Goal: Task Accomplishment & Management: Manage account settings

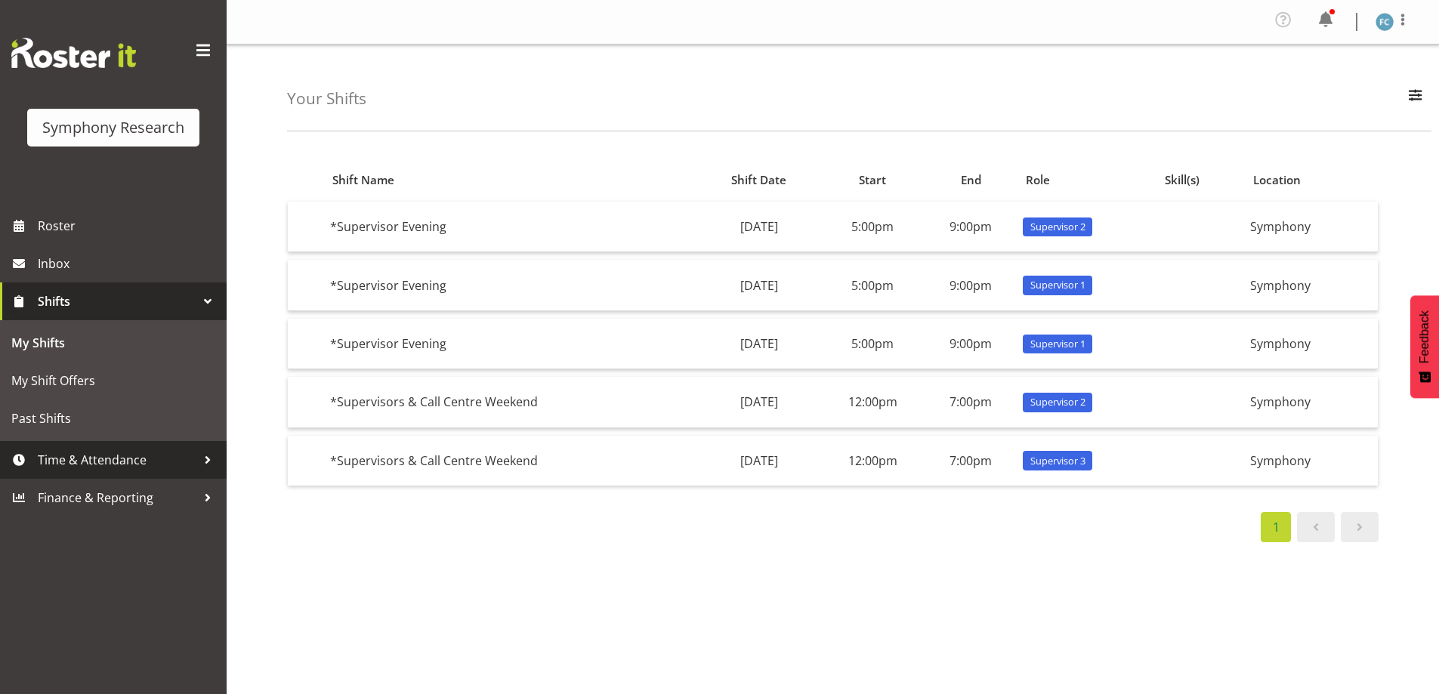
click at [209, 459] on div at bounding box center [207, 460] width 23 height 23
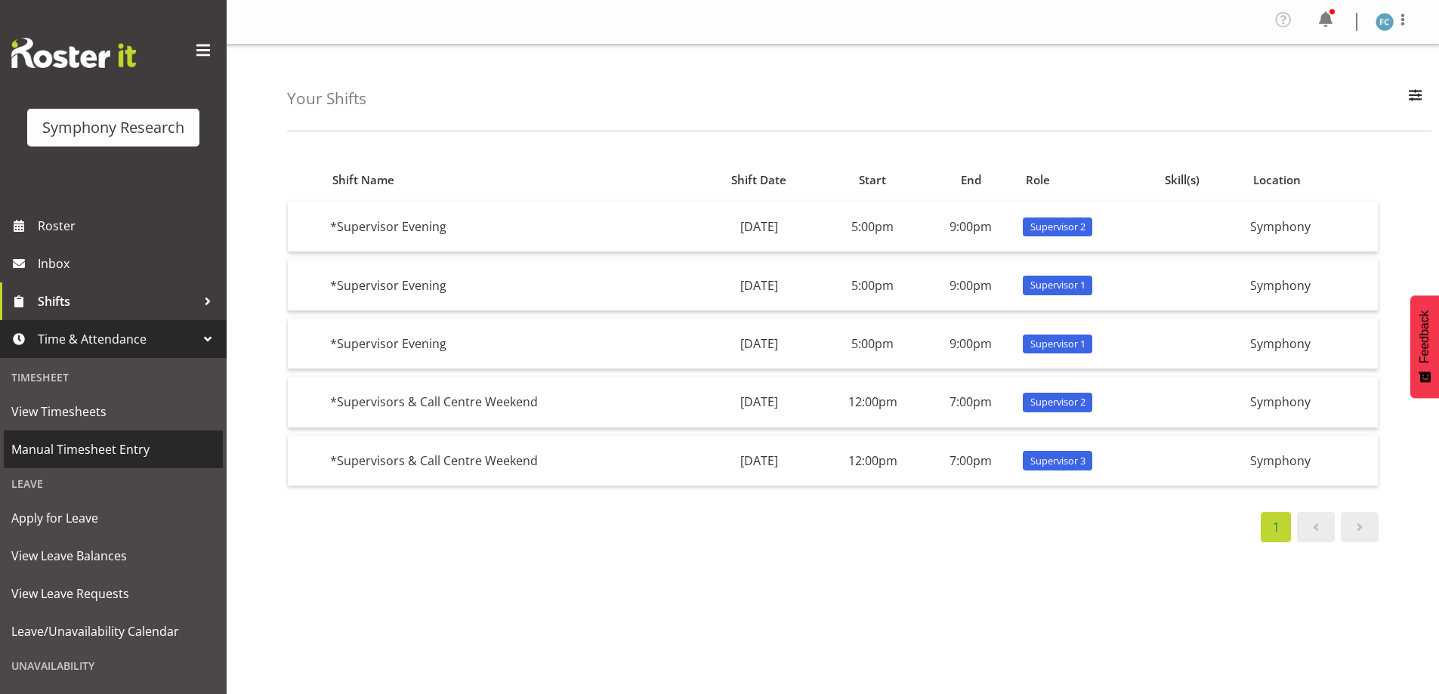
click at [164, 447] on span "Manual Timesheet Entry" at bounding box center [113, 449] width 204 height 23
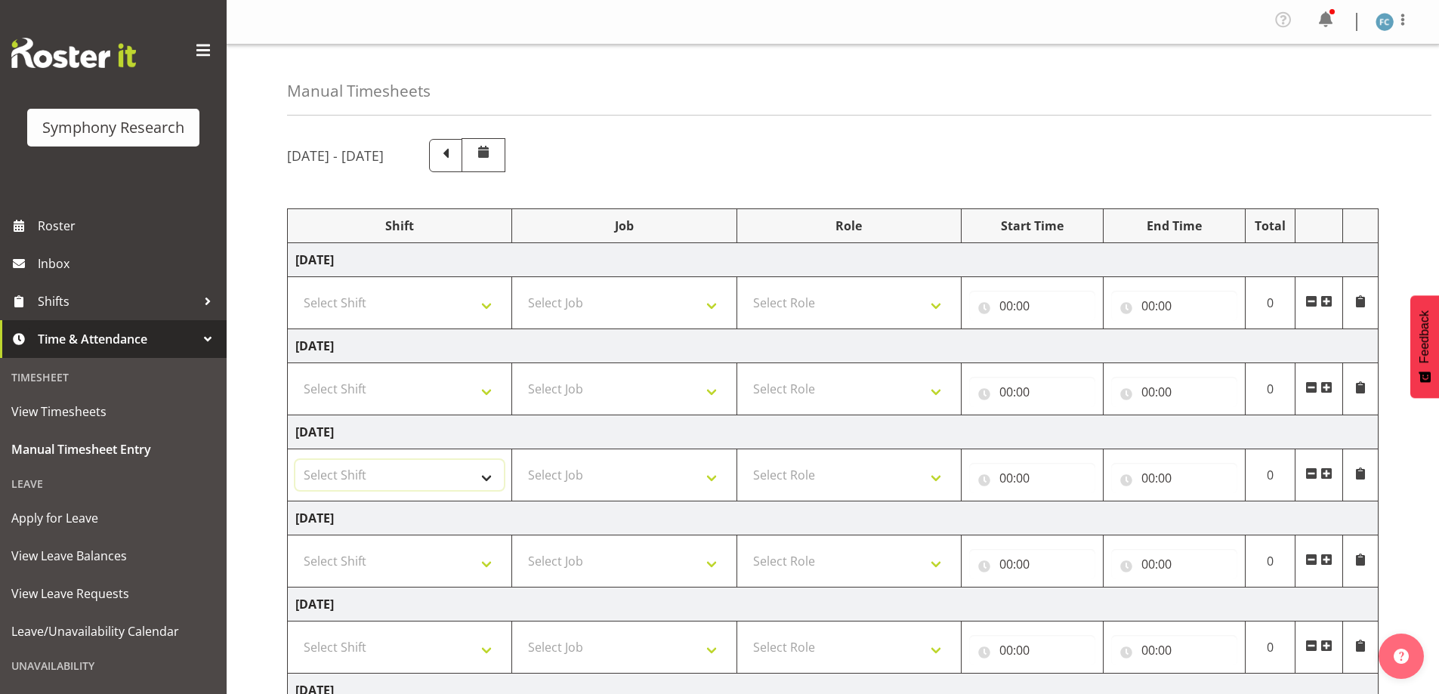
click at [485, 477] on select "Select Shift !!Weekend Residential (Roster IT Shift Label) *Business 9/10am ~ 4…" at bounding box center [399, 475] width 208 height 30
select select "57853"
click at [295, 460] on select "Select Shift !!Weekend Residential (Roster IT Shift Label) *Business 9/10am ~ 4…" at bounding box center [399, 475] width 208 height 30
click at [712, 474] on select "Select Job 550060 IF Admin 553492 World Poll Aus Wave 2 Main 2025 553493 World …" at bounding box center [624, 475] width 208 height 30
select select "10536"
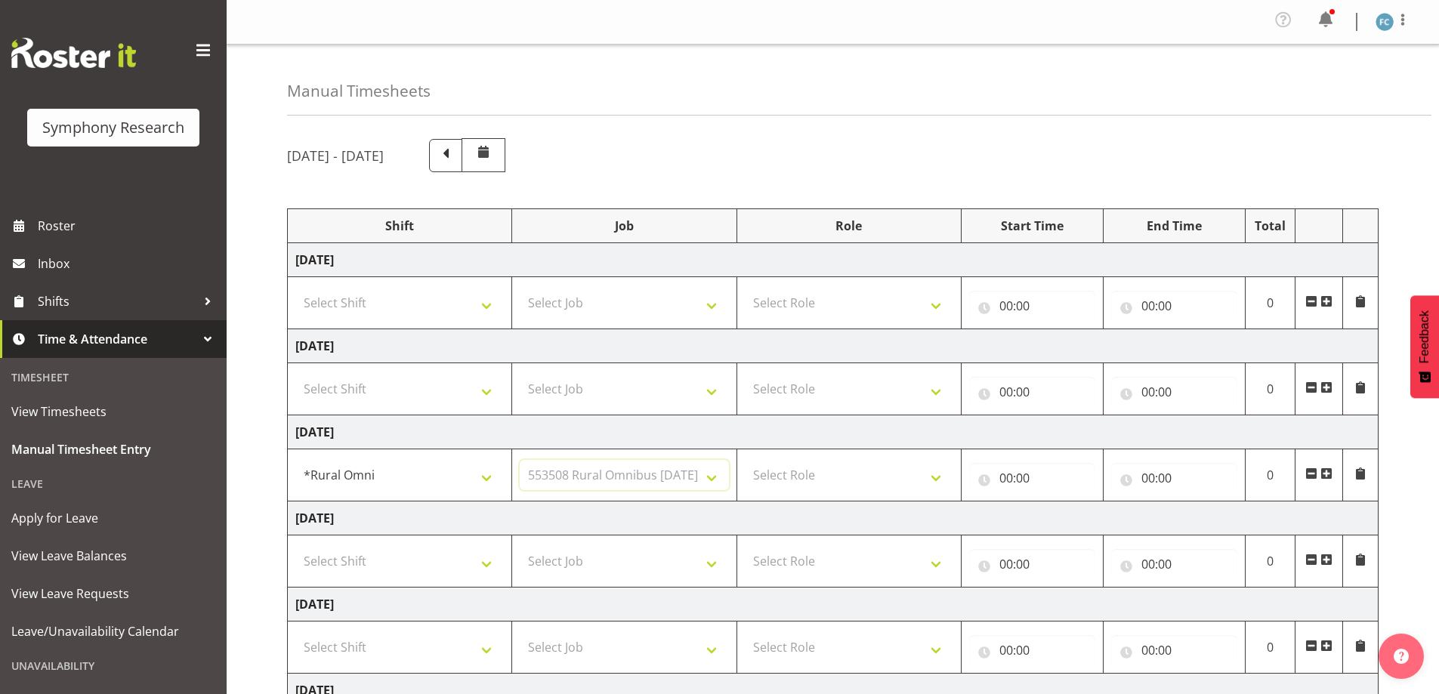
click at [520, 460] on select "Select Job 550060 IF Admin 553492 World Poll Aus Wave 2 Main 2025 553493 World …" at bounding box center [624, 475] width 208 height 30
click at [940, 473] on select "Select Role Supervisor Briefing Interviewing" at bounding box center [849, 475] width 208 height 30
select select "45"
click at [745, 460] on select "Select Role Supervisor Briefing Interviewing" at bounding box center [849, 475] width 208 height 30
click at [990, 480] on input "00:00" at bounding box center [1032, 478] width 126 height 30
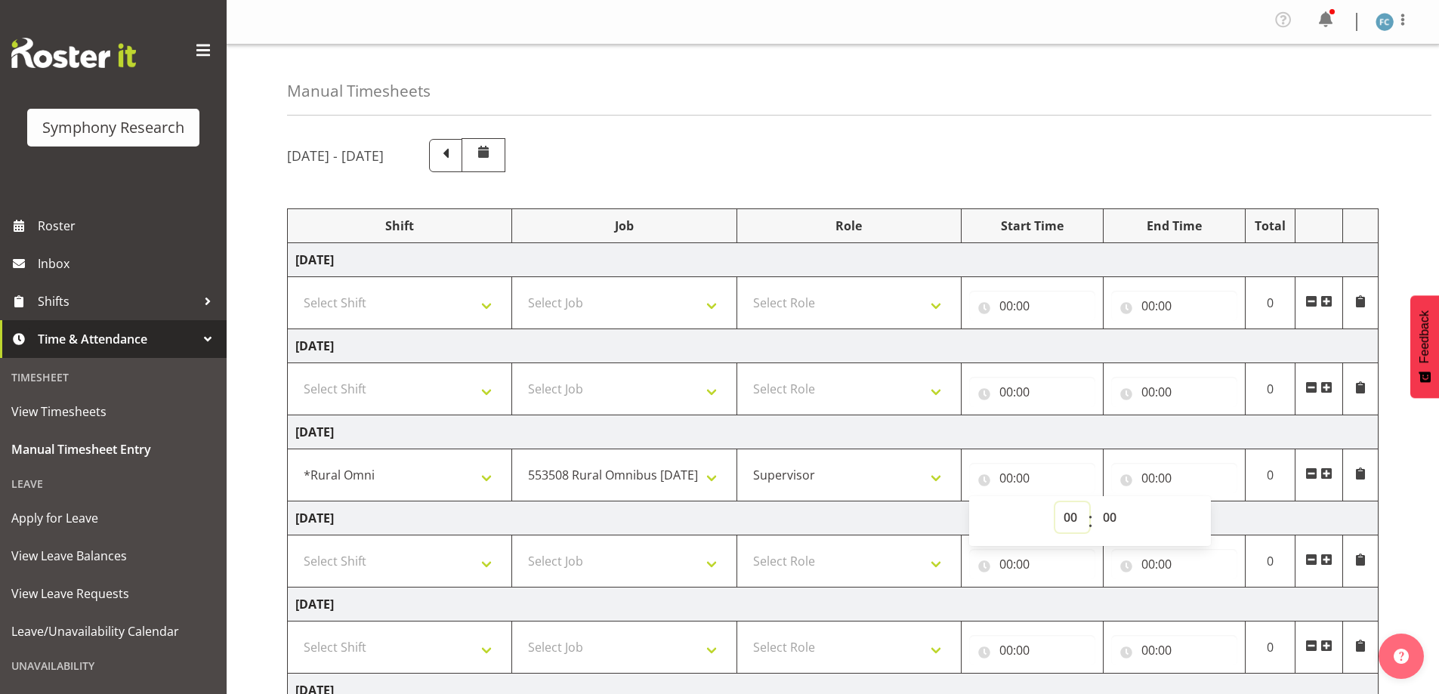
click at [1066, 517] on select "00 01 02 03 04 05 06 07 08 09 10 11 12 13 14 15 16 17 18 19 20 21 22 23" at bounding box center [1072, 517] width 34 height 30
select select "17"
click at [1055, 502] on select "00 01 02 03 04 05 06 07 08 09 10 11 12 13 14 15 16 17 18 19 20 21 22 23" at bounding box center [1072, 517] width 34 height 30
type input "17:00"
click at [1127, 480] on input "00:00" at bounding box center [1174, 478] width 126 height 30
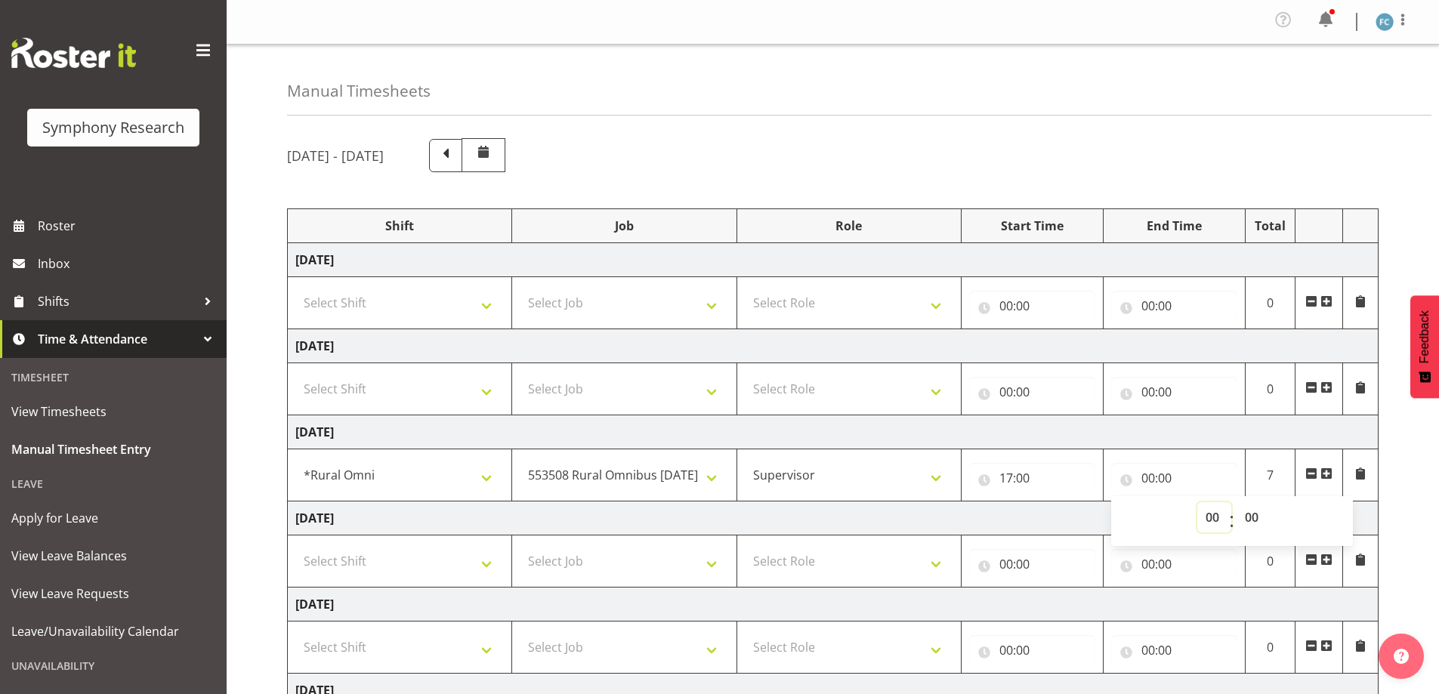
click at [1214, 515] on select "00 01 02 03 04 05 06 07 08 09 10 11 12 13 14 15 16 17 18 19 20 21 22 23" at bounding box center [1214, 517] width 34 height 30
select select "21"
click at [1197, 502] on select "00 01 02 03 04 05 06 07 08 09 10 11 12 13 14 15 16 17 18 19 20 21 22 23" at bounding box center [1214, 517] width 34 height 30
type input "21:00"
click at [1327, 474] on span at bounding box center [1326, 474] width 12 height 12
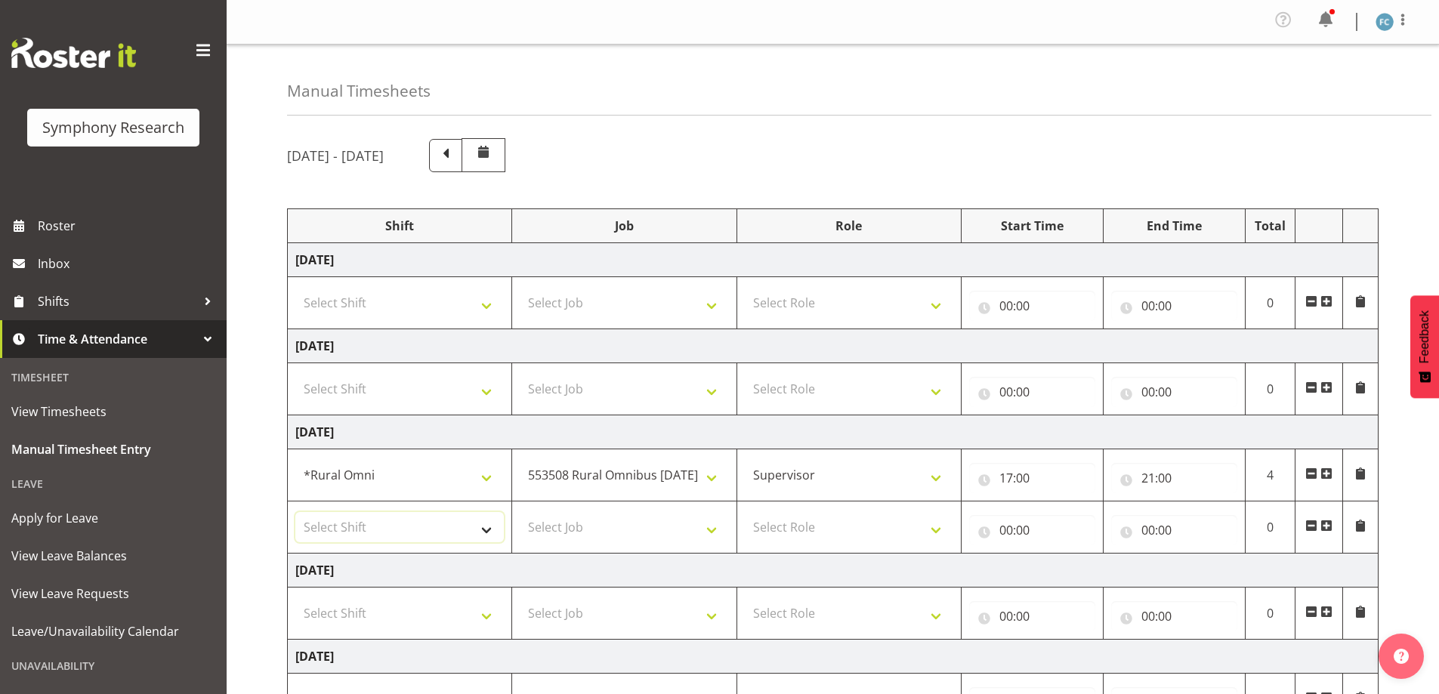
click at [488, 530] on select "Select Shift !!Weekend Residential (Roster IT Shift Label) *Business 9/10am ~ 4…" at bounding box center [399, 527] width 208 height 30
select select "57511"
click at [295, 512] on select "Select Shift !!Weekend Residential (Roster IT Shift Label) *Business 9/10am ~ 4…" at bounding box center [399, 527] width 208 height 30
click at [715, 525] on select "Select Job 550060 IF Admin 553492 World Poll Aus Wave 2 Main 2025 553493 World …" at bounding box center [624, 527] width 208 height 30
select select "10527"
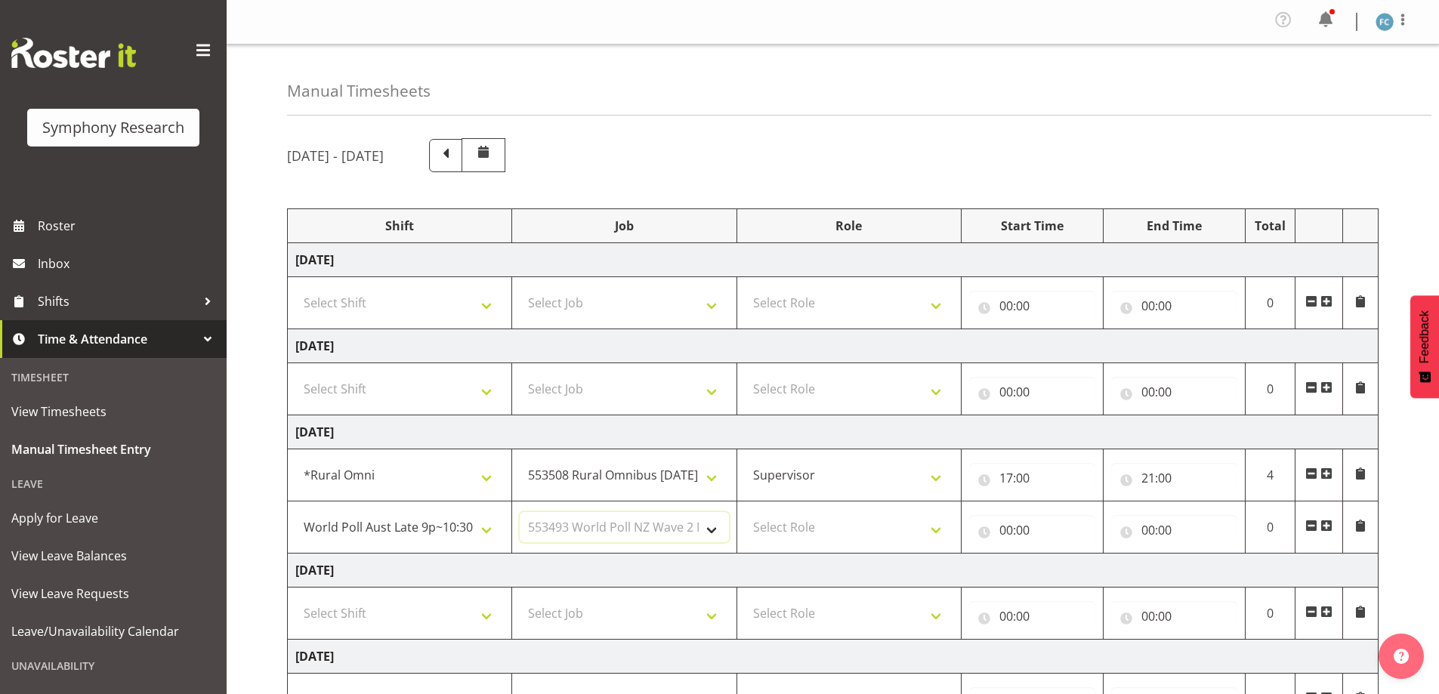
click at [520, 512] on select "Select Job 550060 IF Admin 553492 World Poll Aus Wave 2 Main 2025 553493 World …" at bounding box center [624, 527] width 208 height 30
click at [943, 540] on select "Select Role Supervisor Briefing Interviewing" at bounding box center [849, 527] width 208 height 30
select select "45"
click at [745, 512] on select "Select Role Supervisor Briefing Interviewing" at bounding box center [849, 527] width 208 height 30
click at [986, 535] on input "00:00" at bounding box center [1032, 530] width 126 height 30
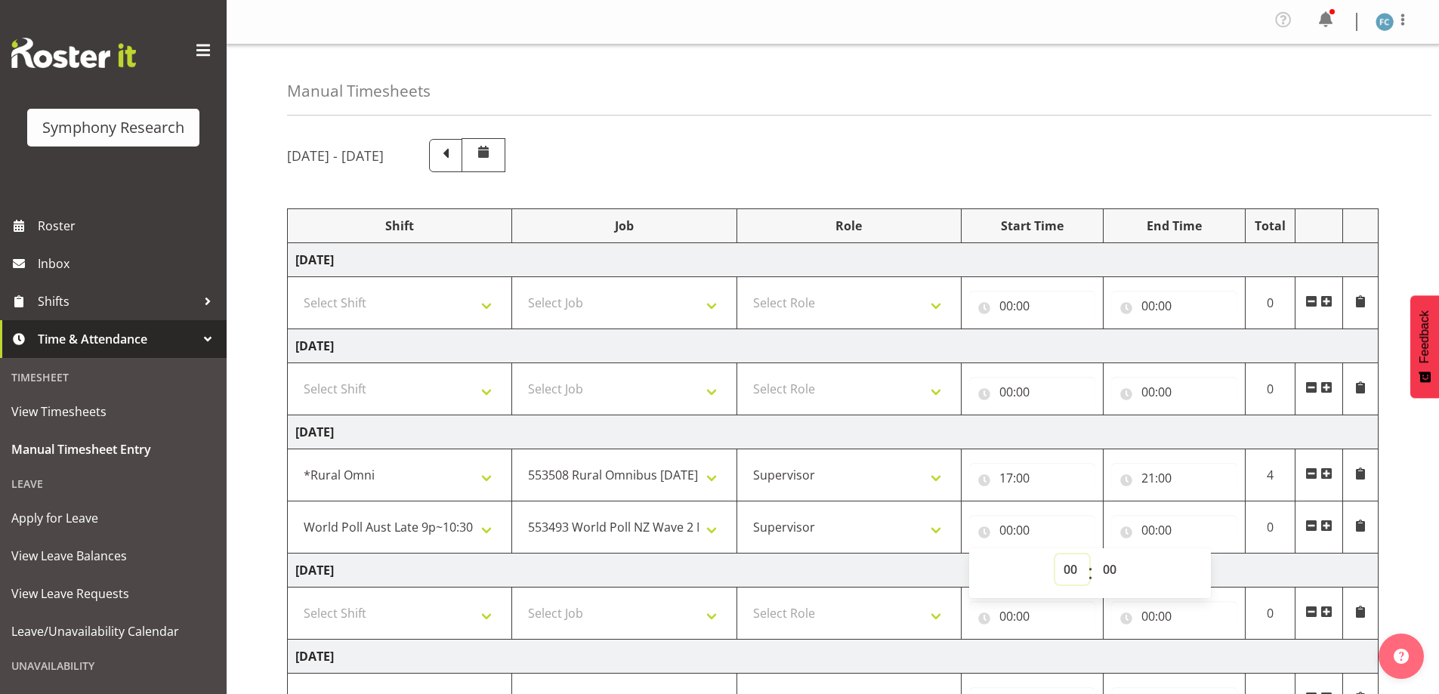
click at [1072, 570] on select "00 01 02 03 04 05 06 07 08 09 10 11 12 13 14 15 16 17 18 19 20 21 22 23" at bounding box center [1072, 569] width 34 height 30
select select "21"
click at [1055, 554] on select "00 01 02 03 04 05 06 07 08 09 10 11 12 13 14 15 16 17 18 19 20 21 22 23" at bounding box center [1072, 569] width 34 height 30
type input "21:00"
click at [1130, 535] on input "00:00" at bounding box center [1174, 530] width 126 height 30
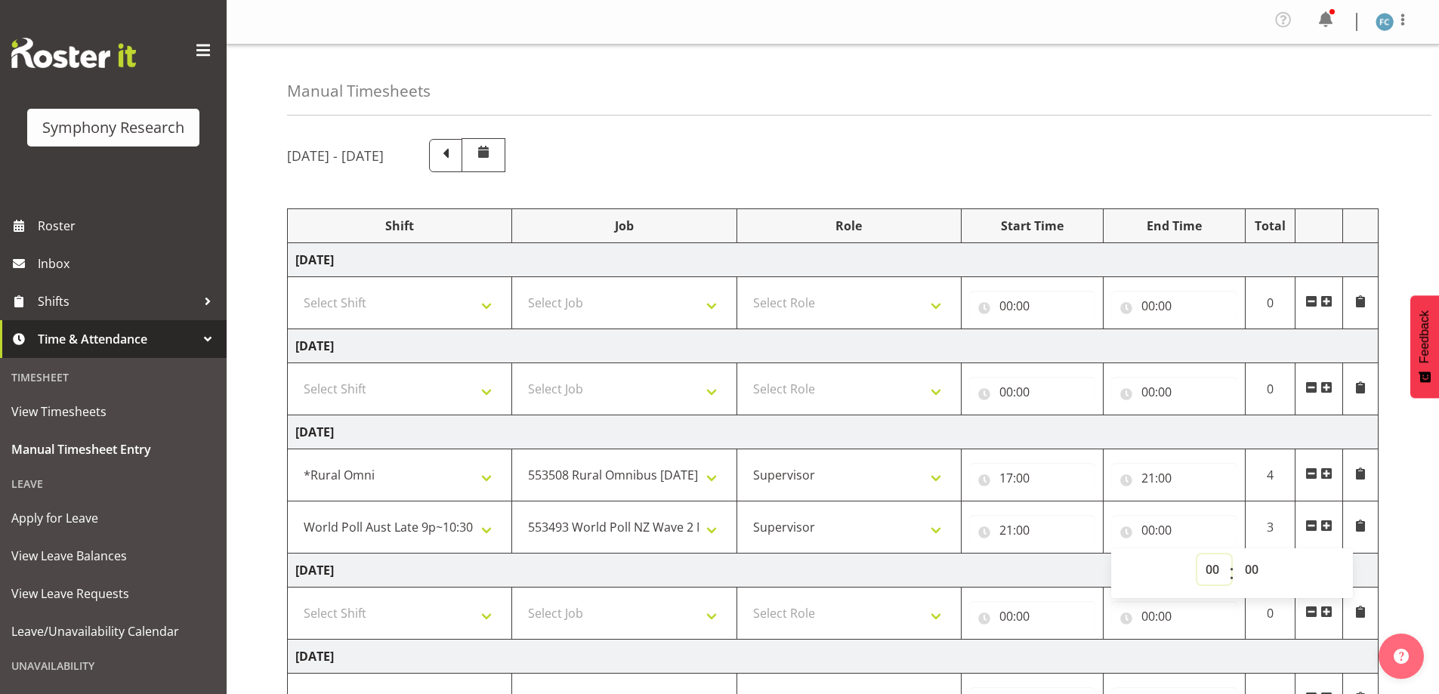
click at [1211, 569] on select "00 01 02 03 04 05 06 07 08 09 10 11 12 13 14 15 16 17 18 19 20 21 22 23" at bounding box center [1214, 569] width 34 height 30
select select "22"
click at [1197, 554] on select "00 01 02 03 04 05 06 07 08 09 10 11 12 13 14 15 16 17 18 19 20 21 22 23" at bounding box center [1214, 569] width 34 height 30
type input "22:00"
click at [1253, 567] on select "00 01 02 03 04 05 06 07 08 09 10 11 12 13 14 15 16 17 18 19 20 21 22 23 24 25 2…" at bounding box center [1254, 569] width 34 height 30
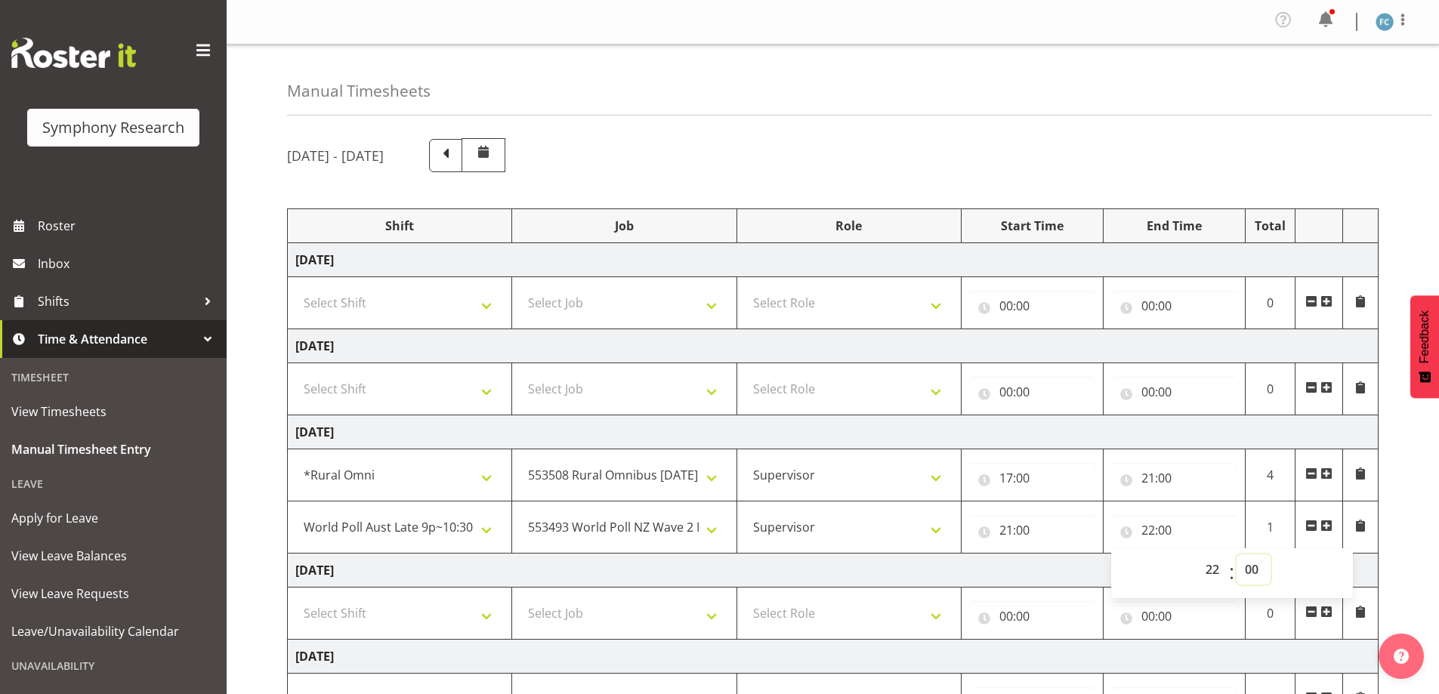
select select "30"
click at [1237, 554] on select "00 01 02 03 04 05 06 07 08 09 10 11 12 13 14 15 16 17 18 19 20 21 22 23 24 25 2…" at bounding box center [1254, 569] width 34 height 30
type input "22:30"
click at [1422, 513] on div "August 25th - August 31st 2025 Shift Job Role Start Time End Time Total Monday …" at bounding box center [863, 555] width 1152 height 856
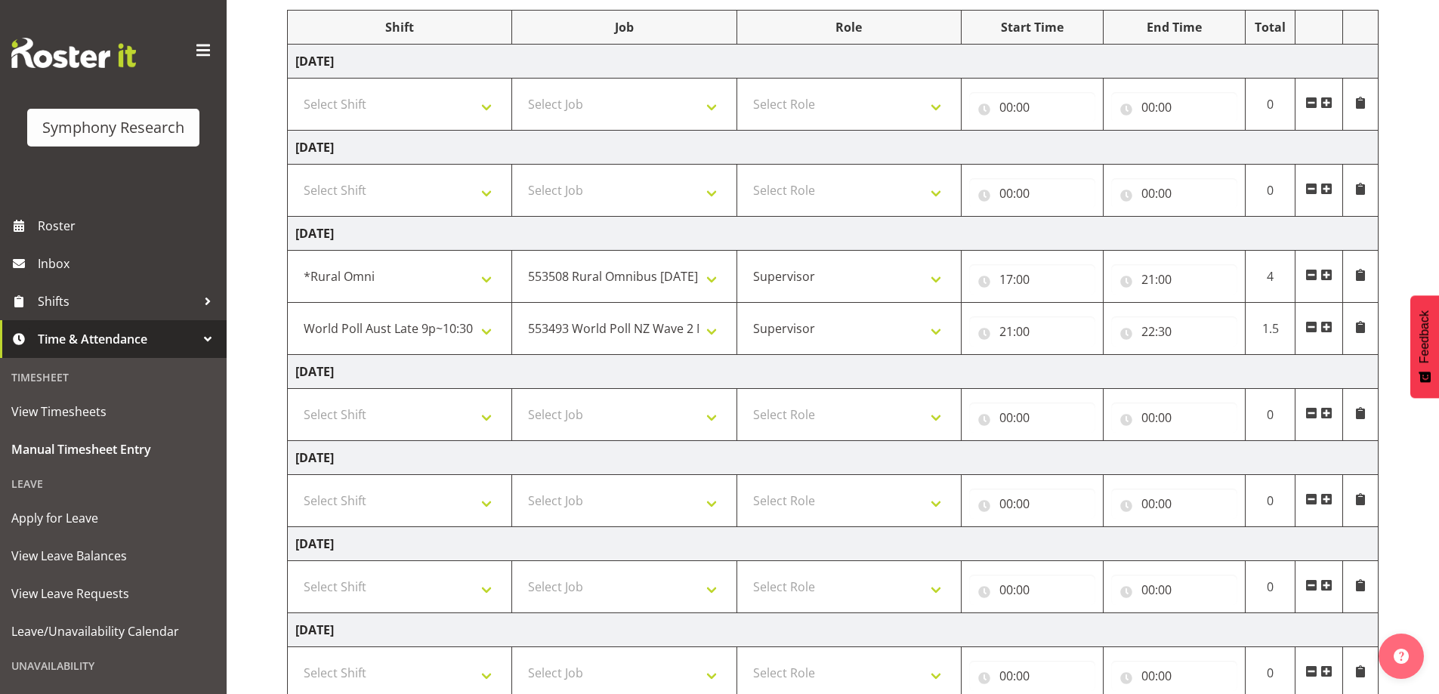
scroll to position [300, 0]
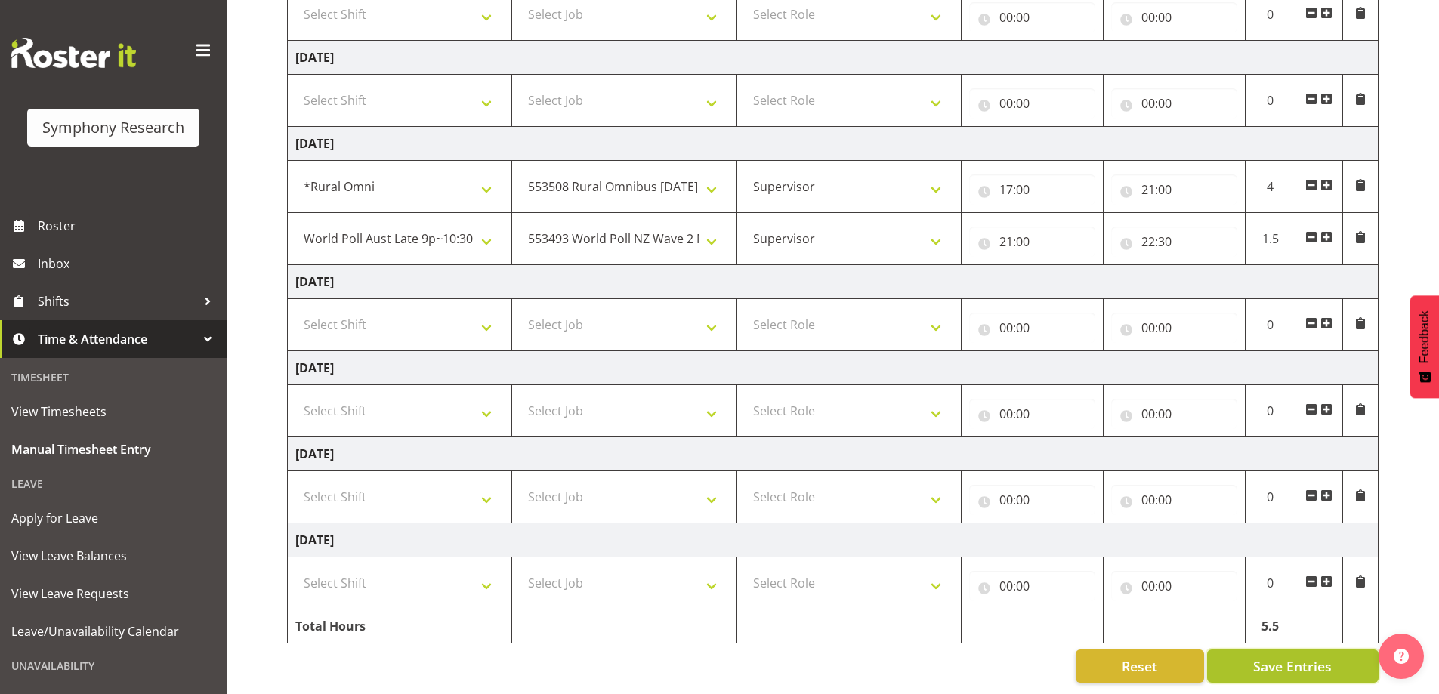
click at [1327, 659] on span "Save Entries" at bounding box center [1292, 666] width 79 height 20
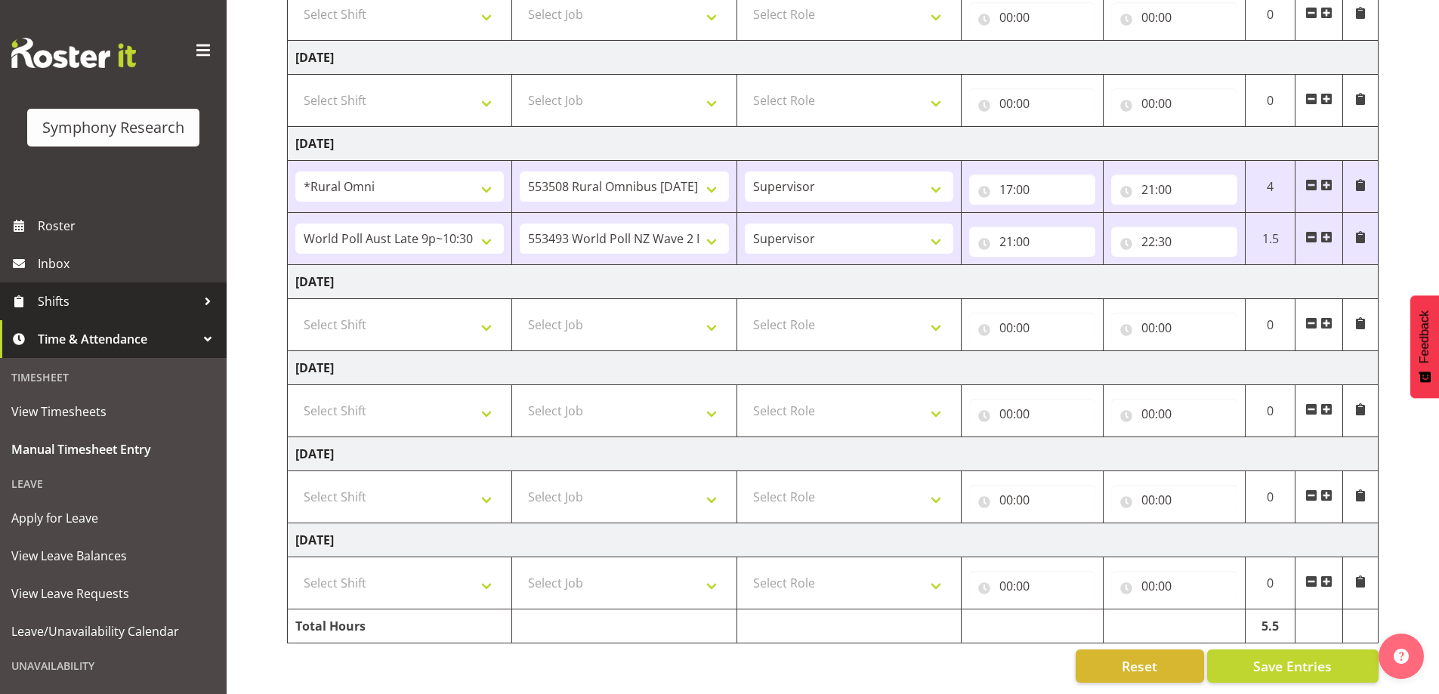
click at [196, 301] on div at bounding box center [207, 301] width 23 height 23
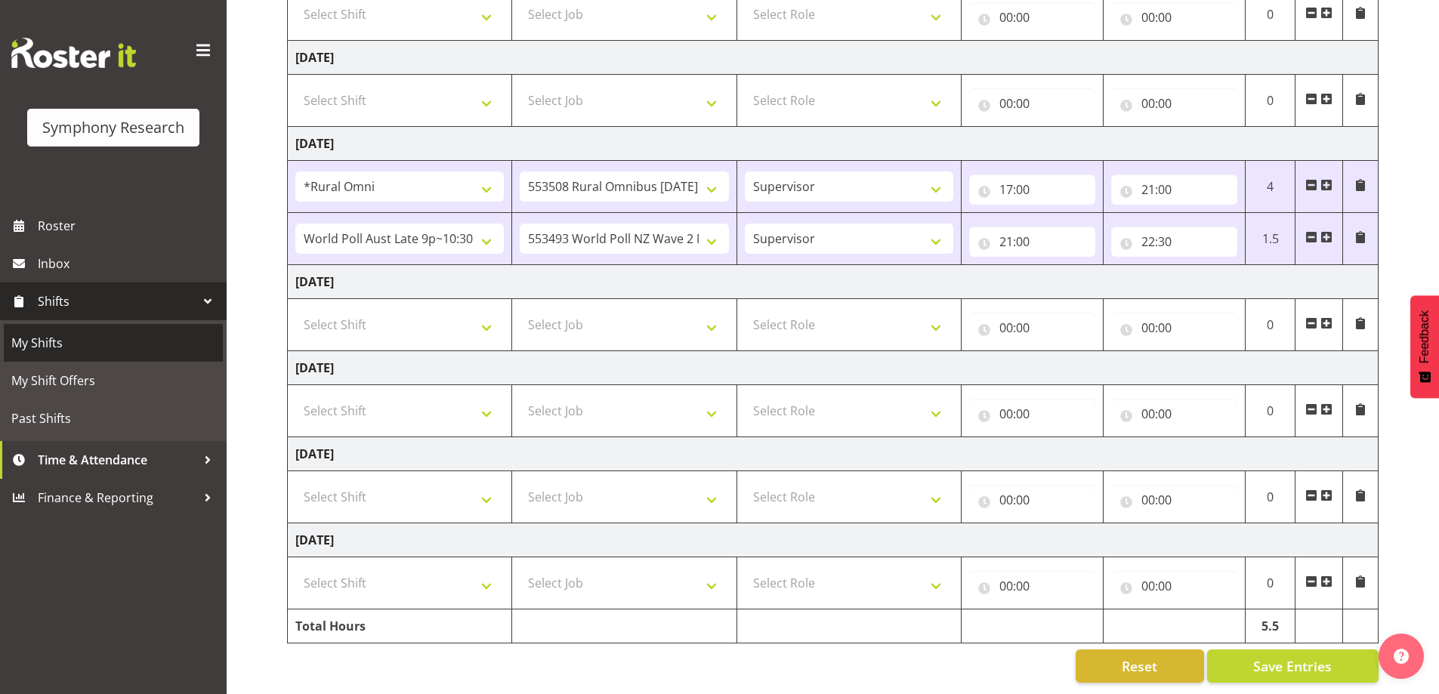
click at [176, 344] on span "My Shifts" at bounding box center [113, 343] width 204 height 23
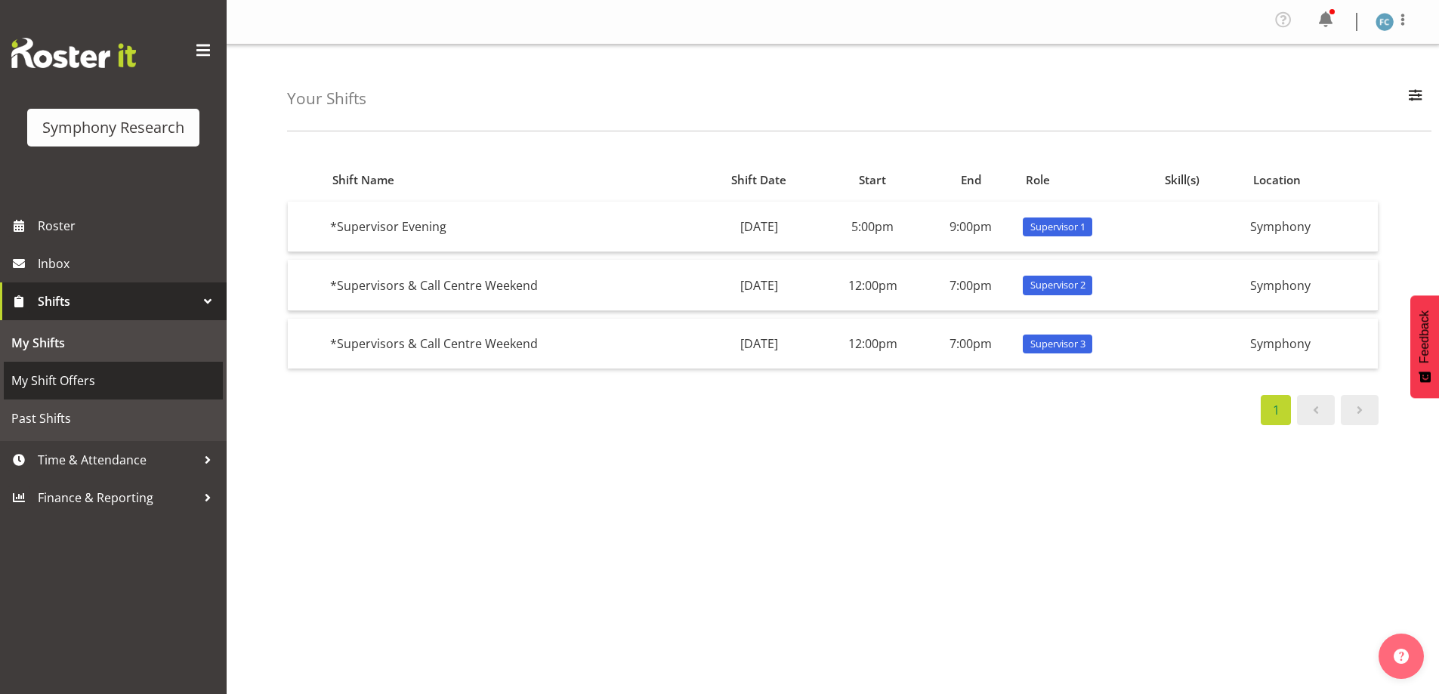
click at [110, 380] on span "My Shift Offers" at bounding box center [113, 380] width 204 height 23
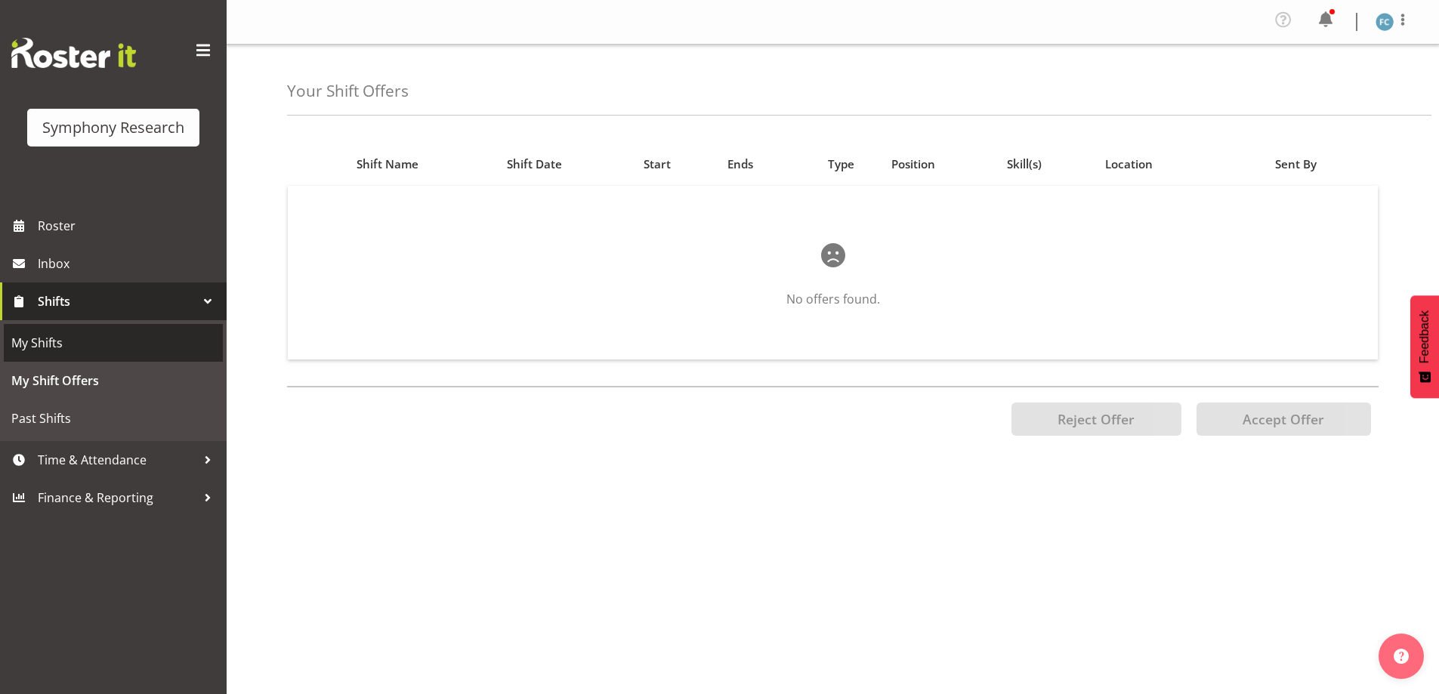
click at [157, 347] on span "My Shifts" at bounding box center [113, 343] width 204 height 23
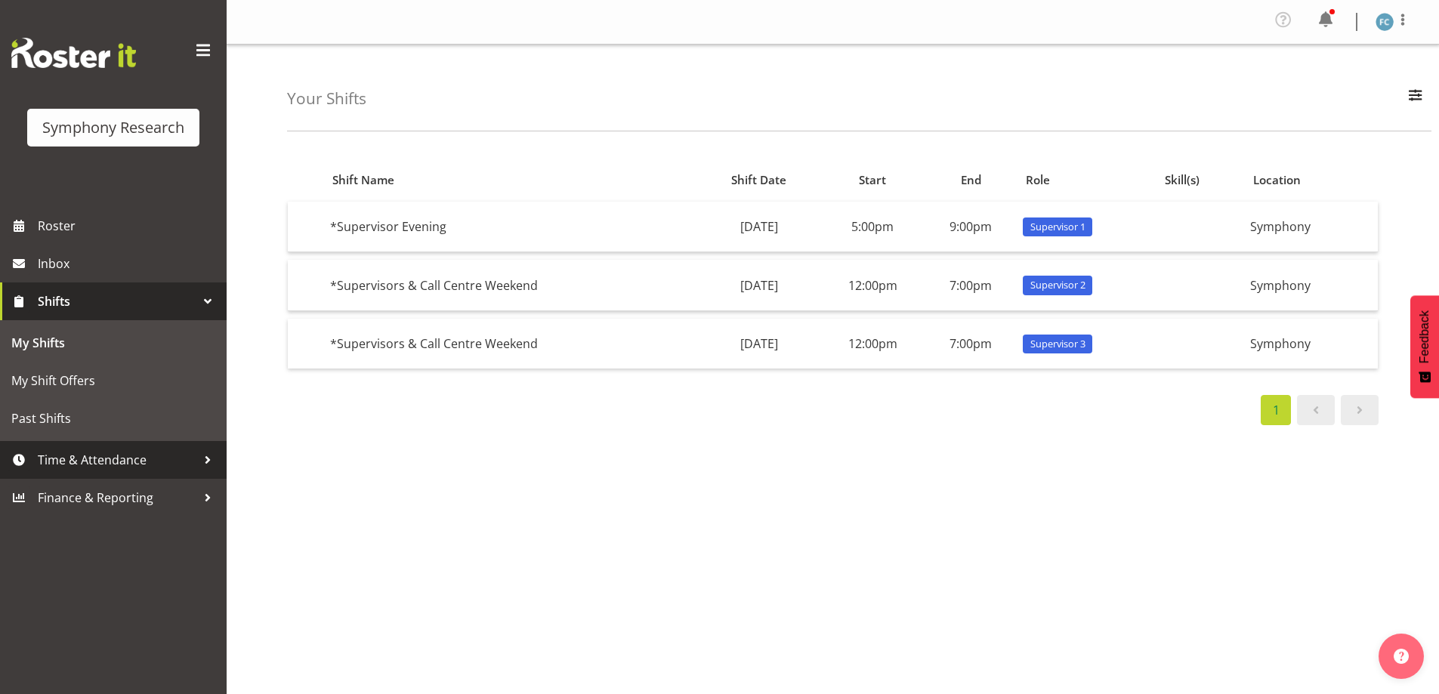
click at [206, 458] on div at bounding box center [207, 460] width 23 height 23
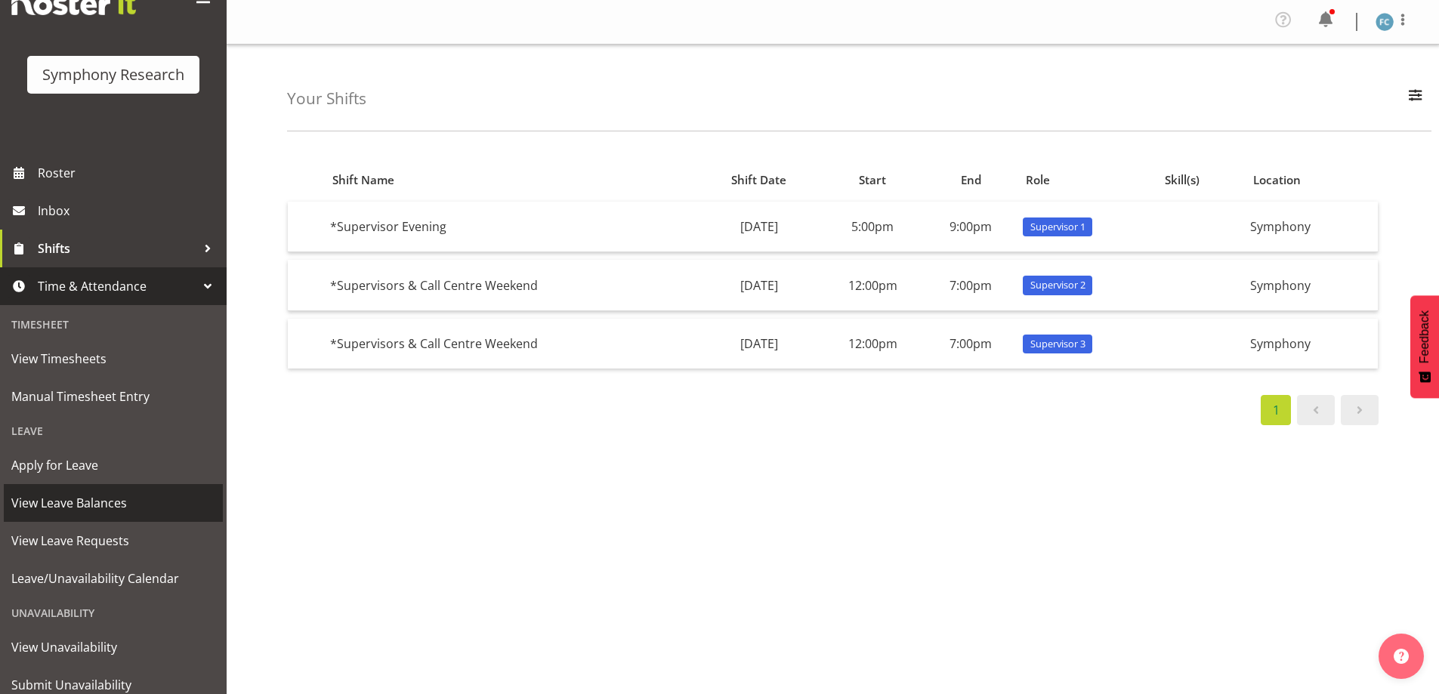
scroll to position [104, 0]
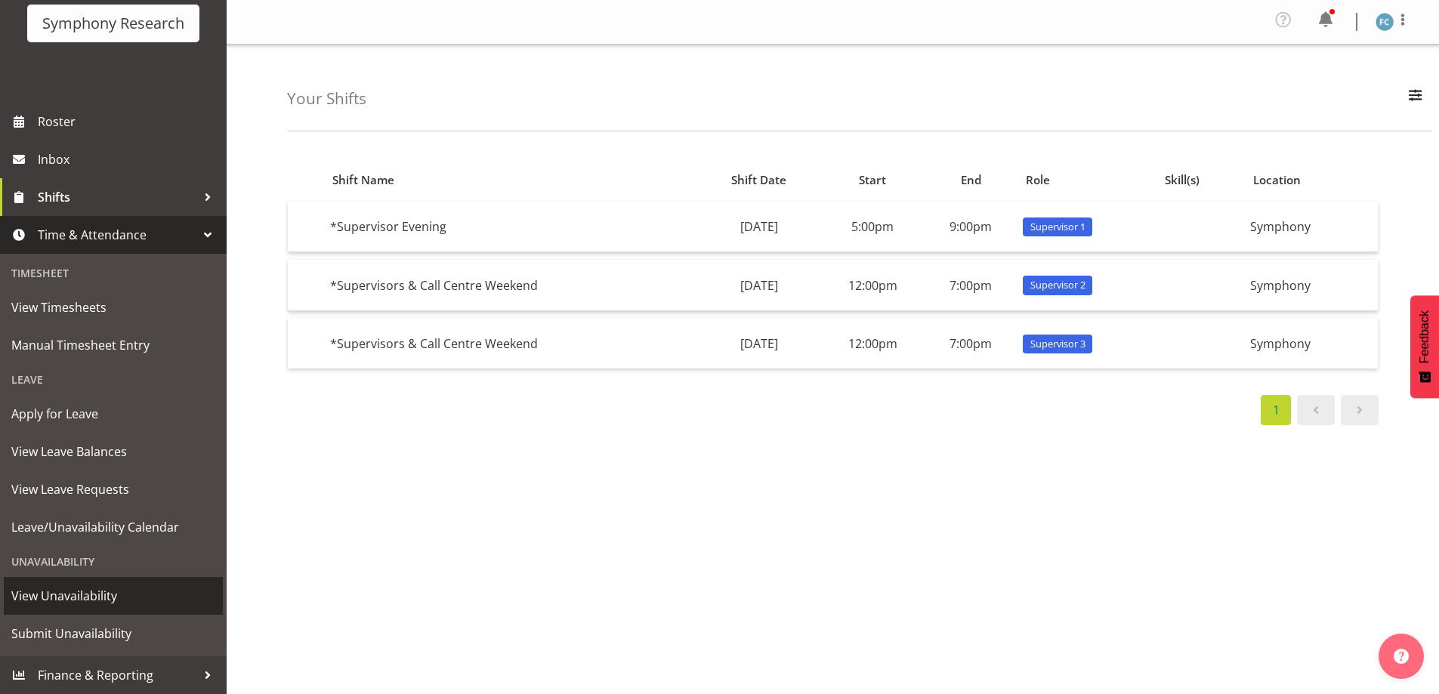
click at [151, 597] on span "View Unavailability" at bounding box center [113, 596] width 204 height 23
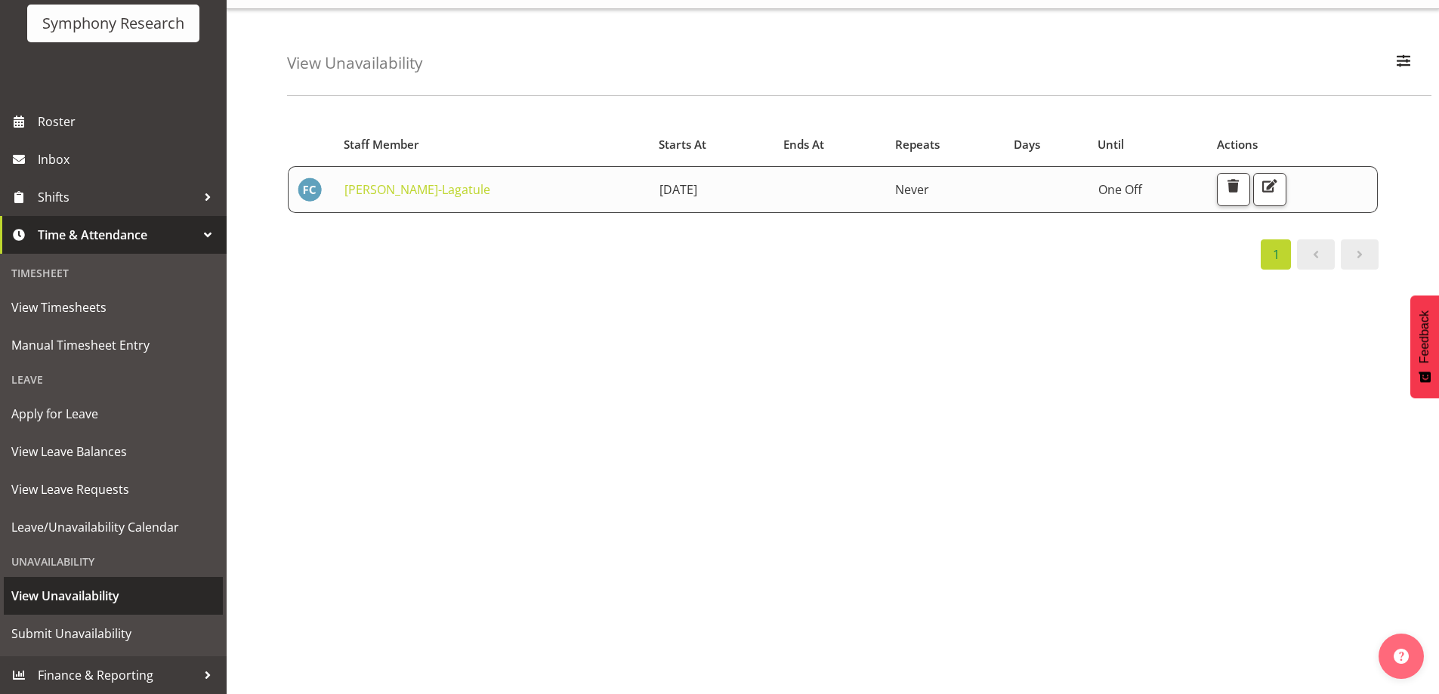
scroll to position [64, 0]
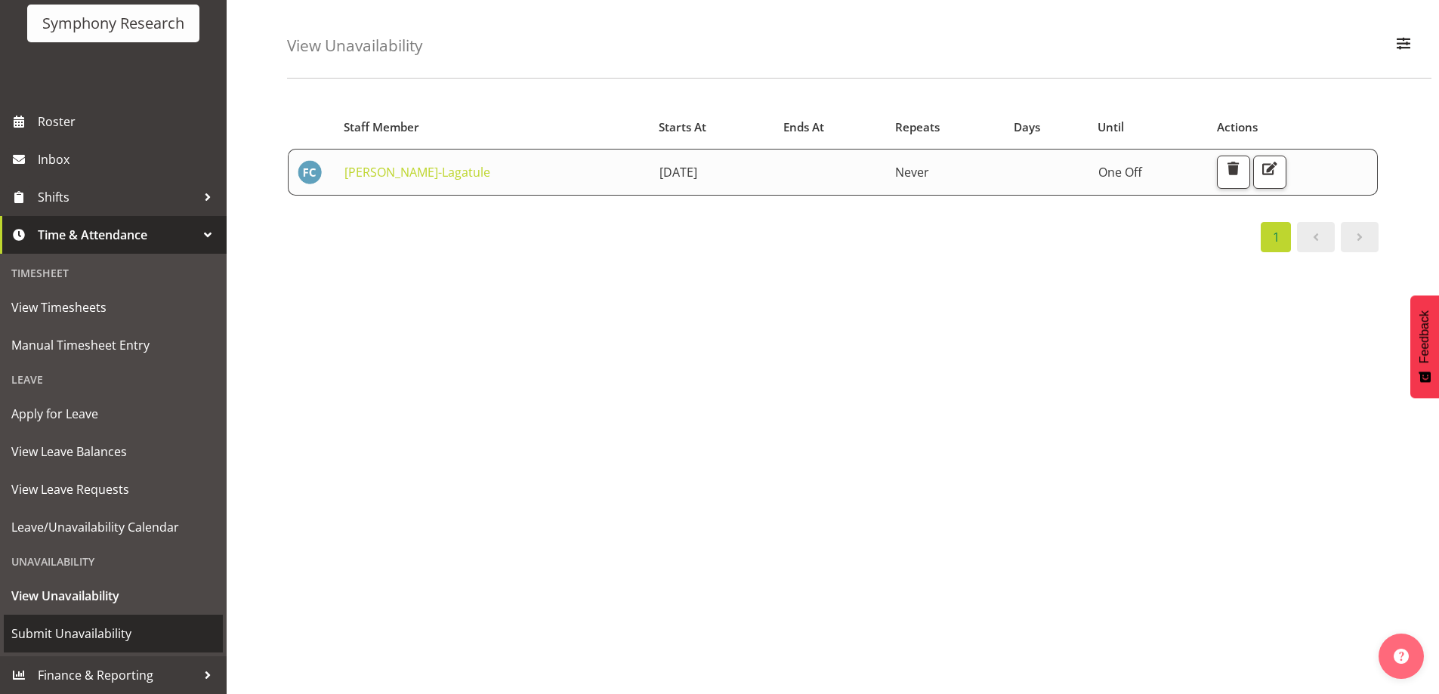
click at [97, 635] on span "Submit Unavailability" at bounding box center [113, 633] width 204 height 23
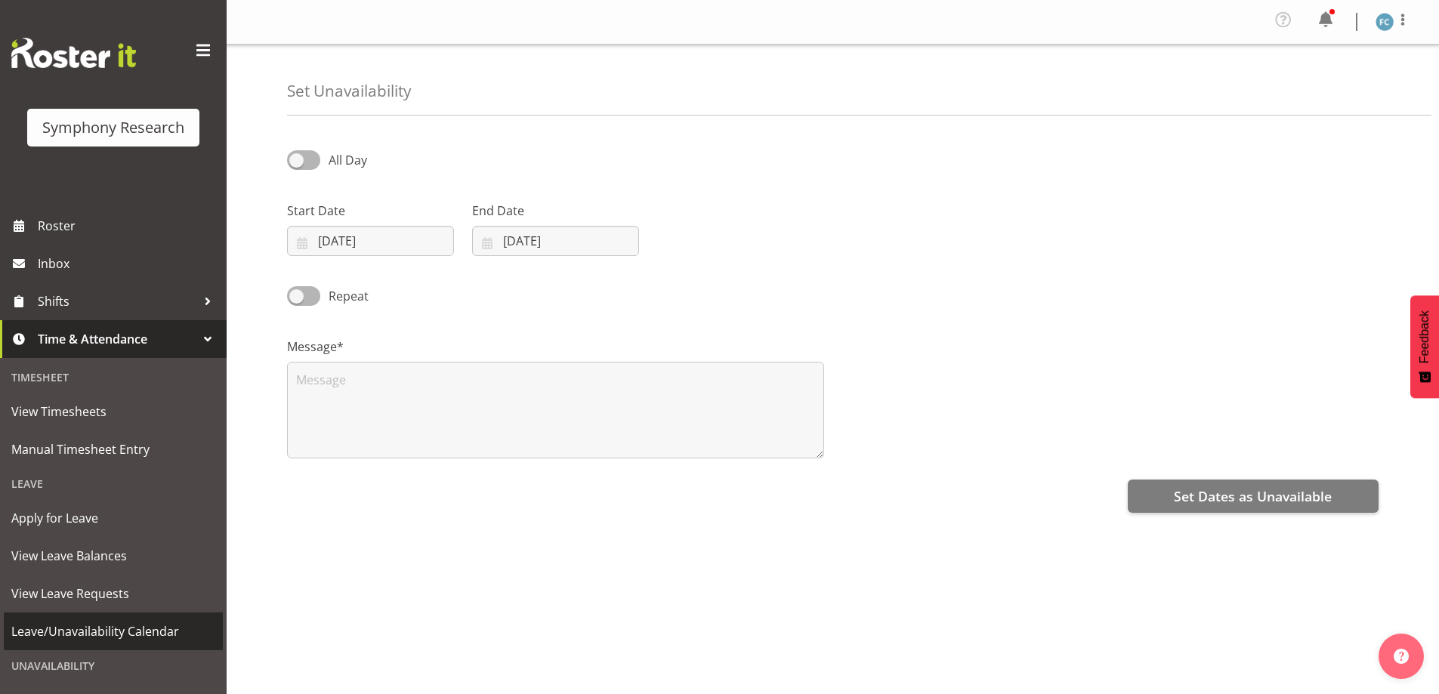
select select "7"
select select "2025"
click at [300, 242] on input "[DATE]" at bounding box center [370, 241] width 167 height 30
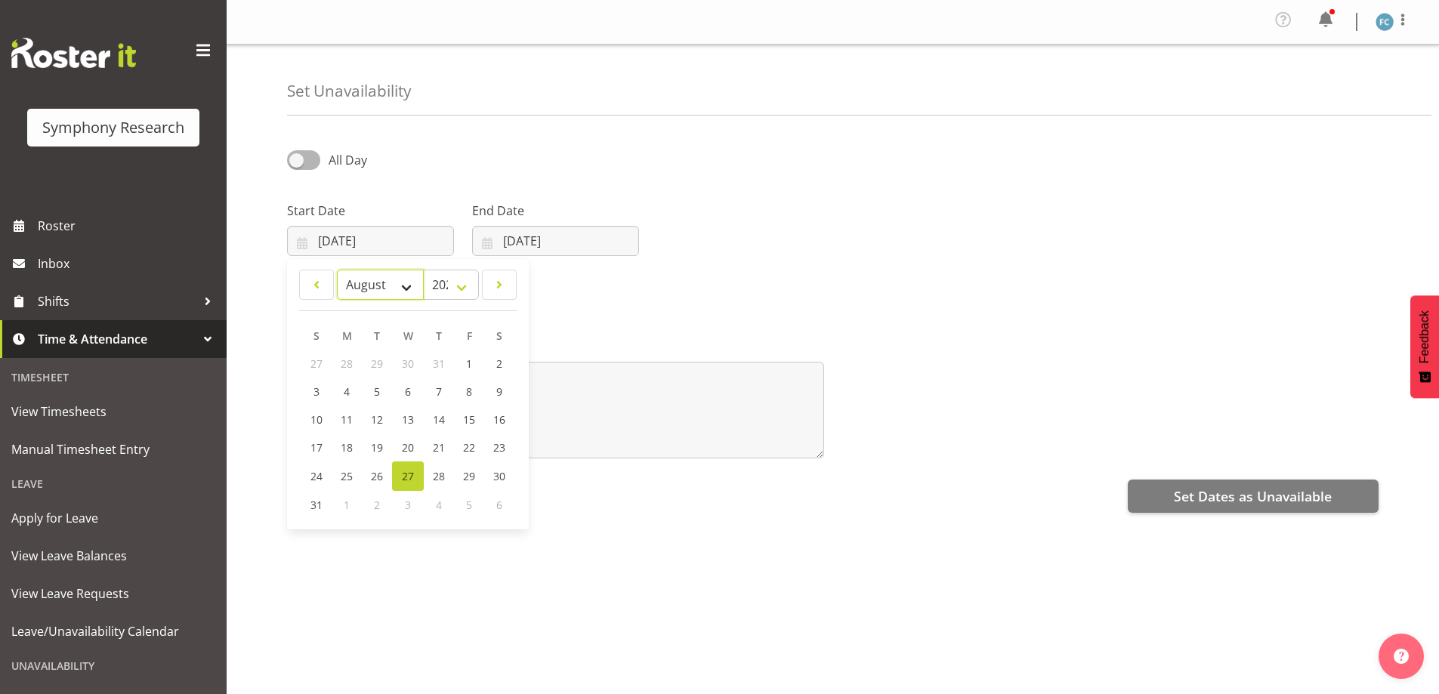
click at [408, 288] on select "January February March April May June July August September October November De…" at bounding box center [380, 285] width 87 height 30
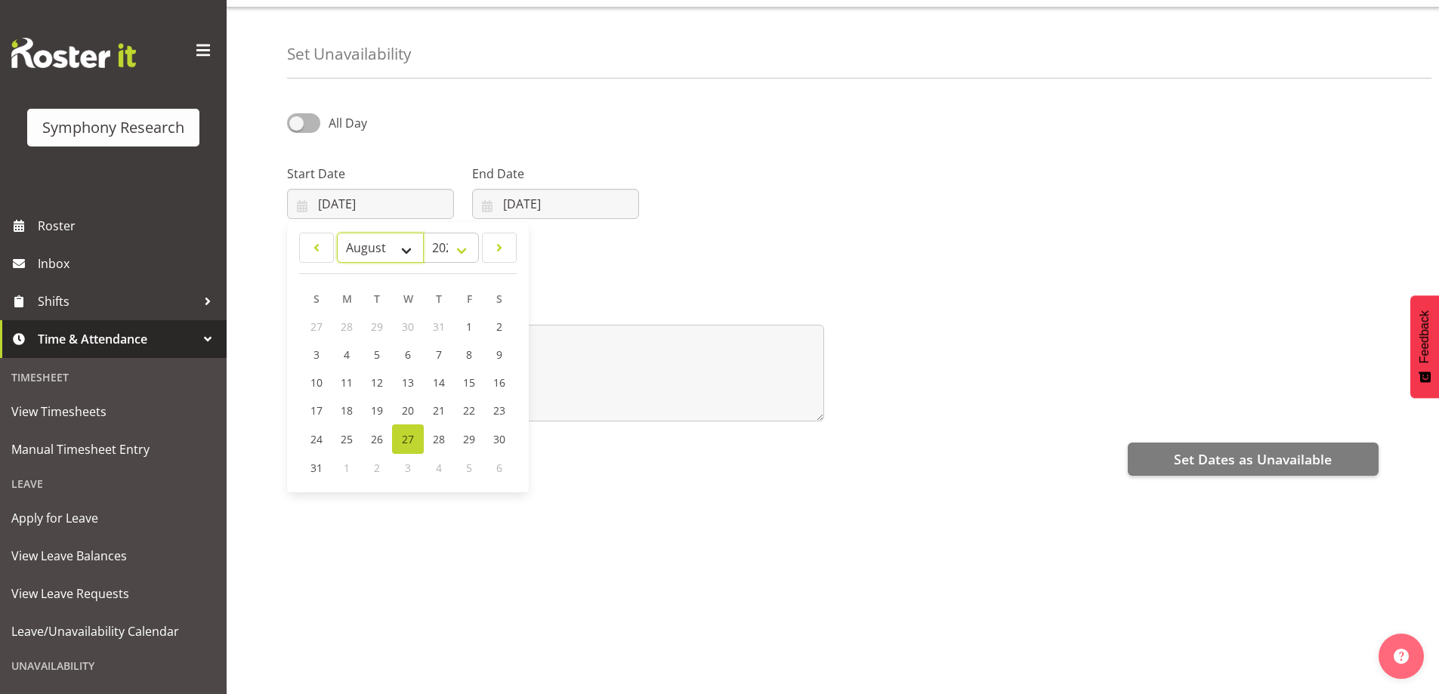
click at [403, 236] on select "January February March April May June July August September October November De…" at bounding box center [380, 248] width 87 height 30
select select "8"
click at [337, 233] on select "January February March April May June July August September October November De…" at bounding box center [380, 248] width 87 height 30
click at [349, 320] on span "1" at bounding box center [347, 327] width 6 height 14
type input "01/09/2025"
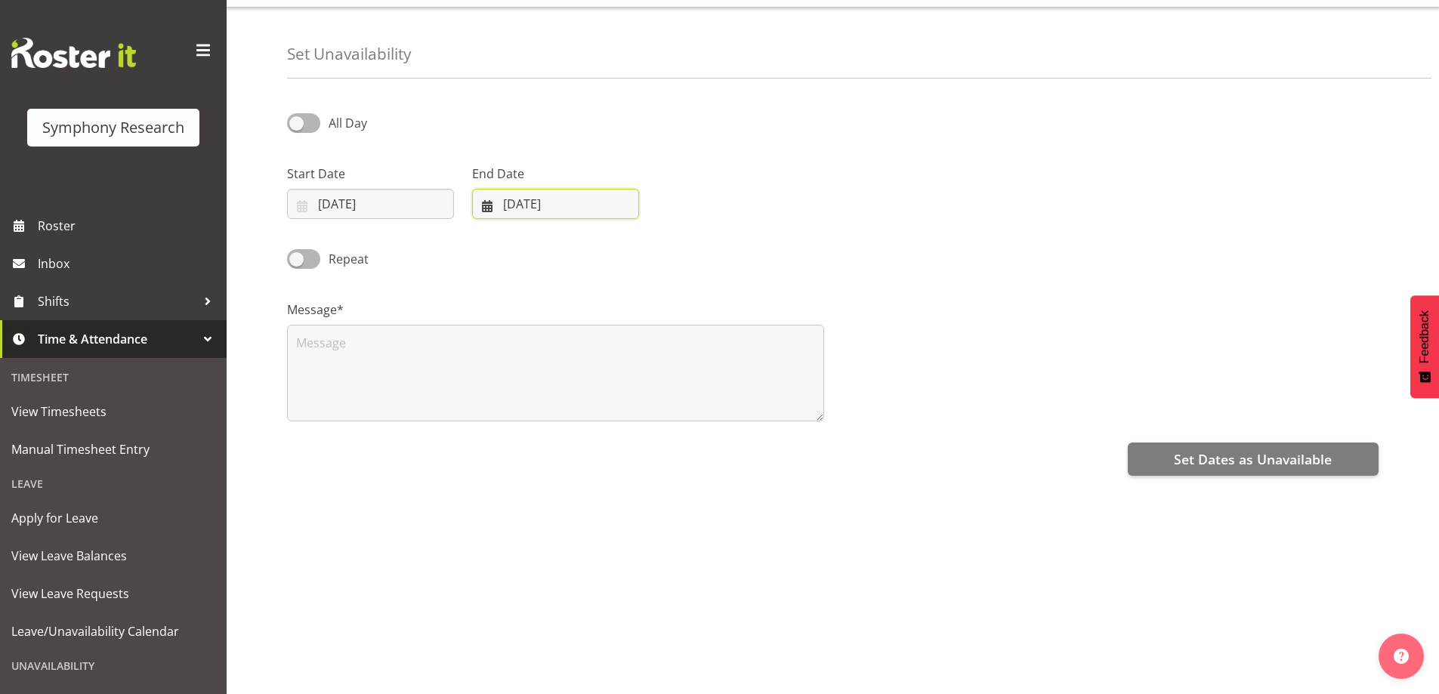
click at [493, 196] on input "27/08/2025" at bounding box center [555, 204] width 167 height 30
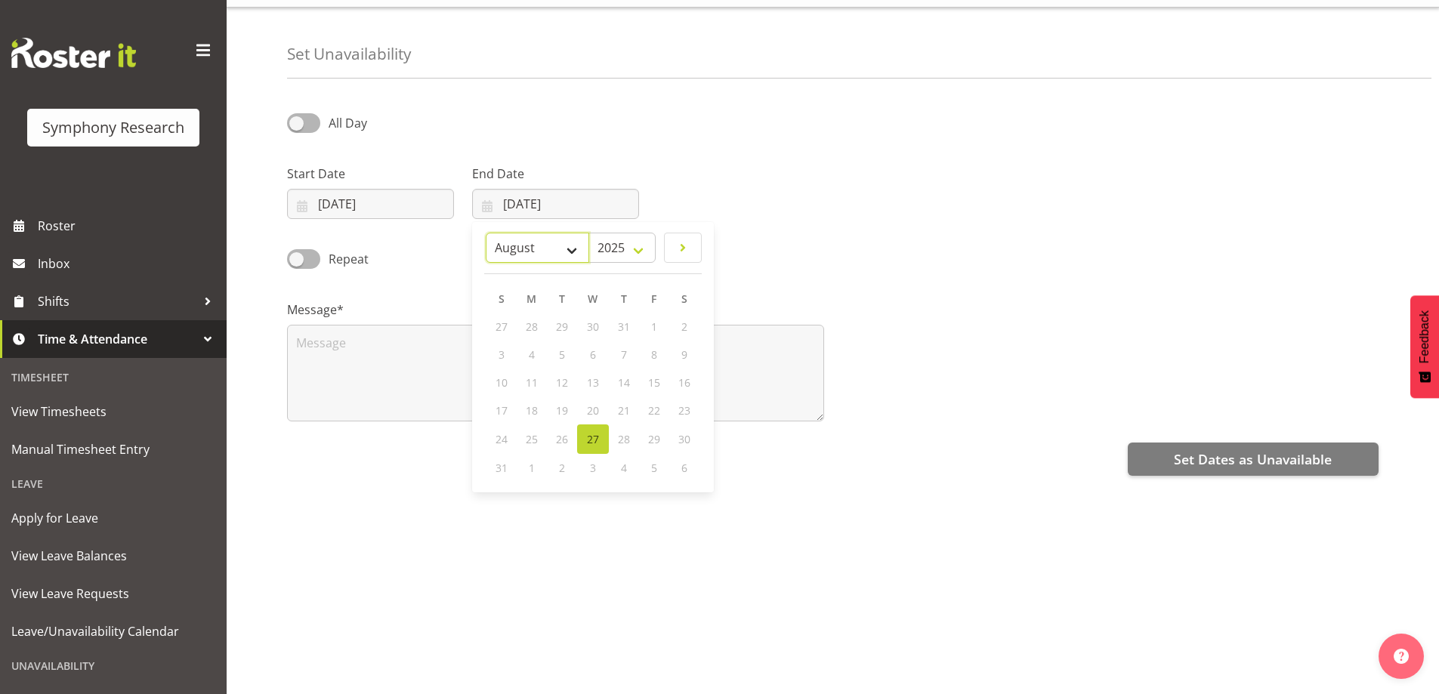
click at [570, 238] on select "January February March April May June July August September October November De…" at bounding box center [537, 248] width 103 height 30
select select "8"
click at [486, 233] on select "January February March April May June July August September October November De…" at bounding box center [537, 248] width 103 height 30
click at [533, 320] on span "1" at bounding box center [533, 327] width 6 height 14
type input "01/09/2025"
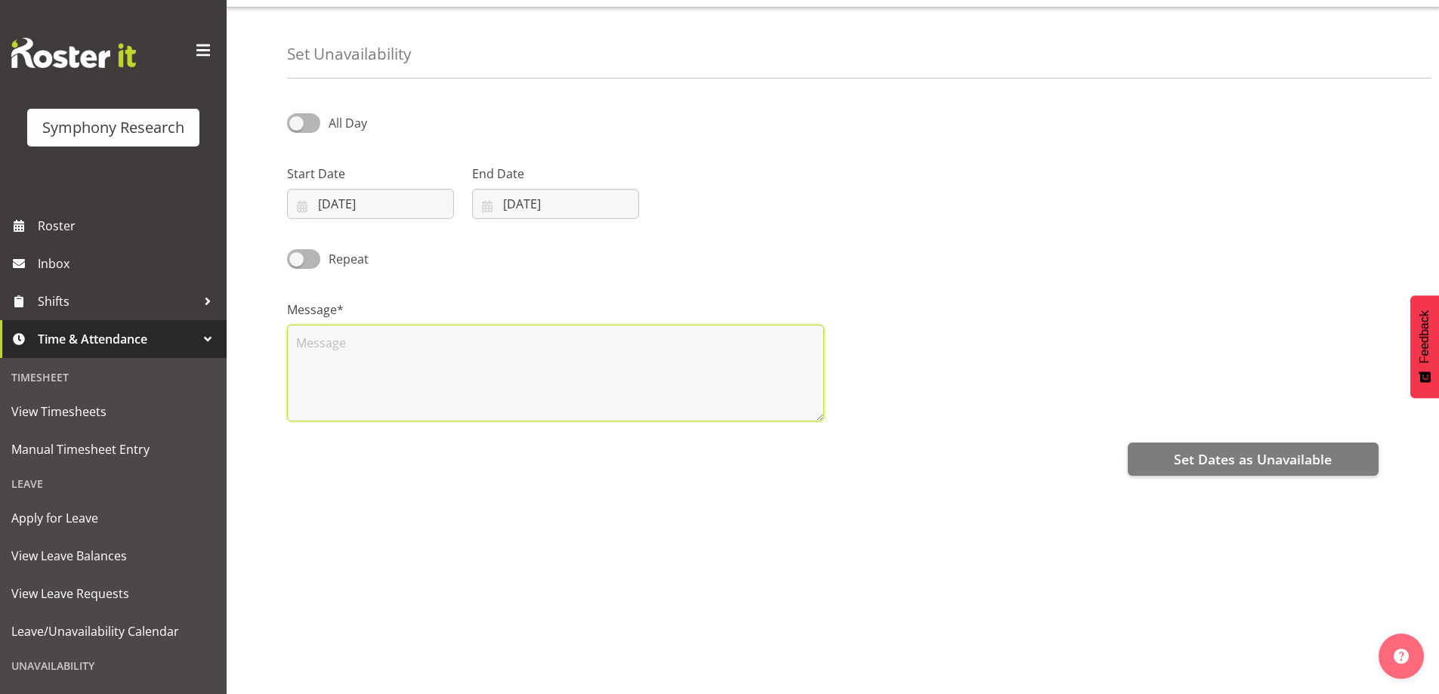
click at [339, 341] on textarea at bounding box center [555, 373] width 537 height 97
type textarea "Day off"
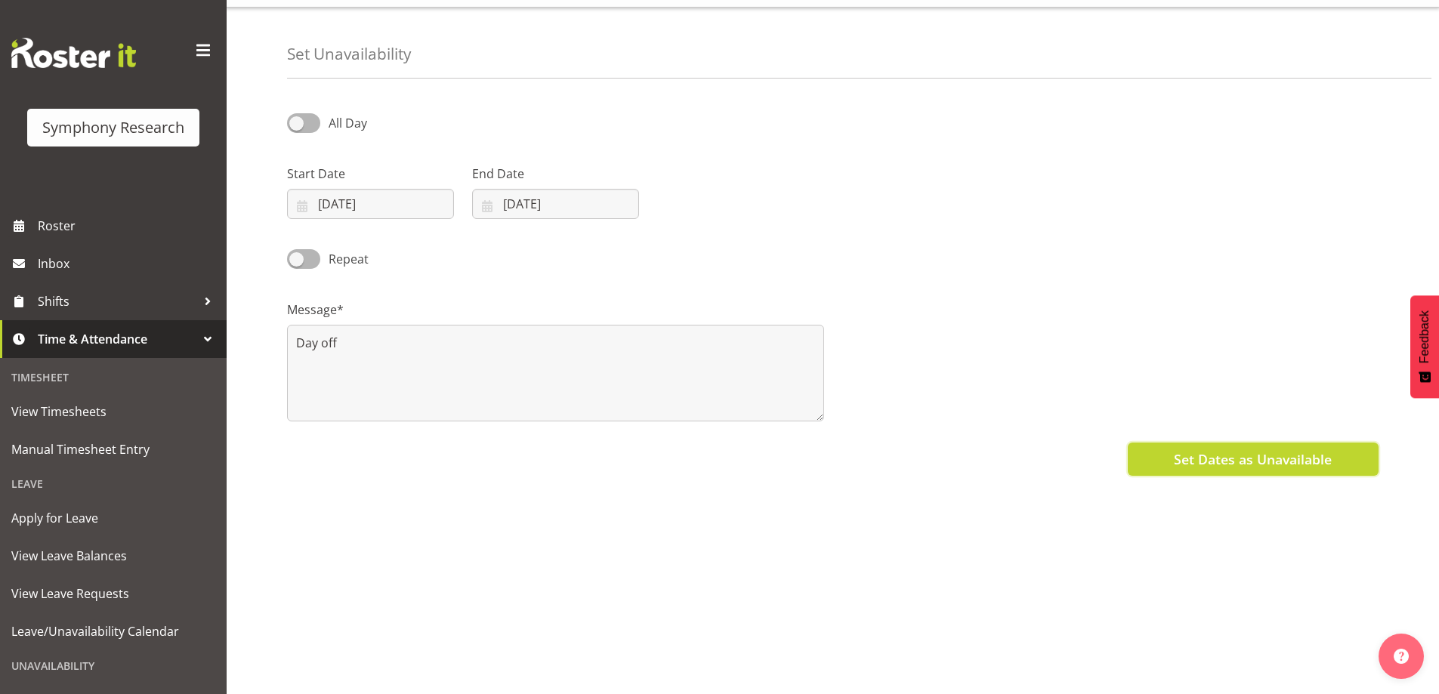
click at [1285, 449] on span "Set Dates as Unavailable" at bounding box center [1253, 459] width 158 height 20
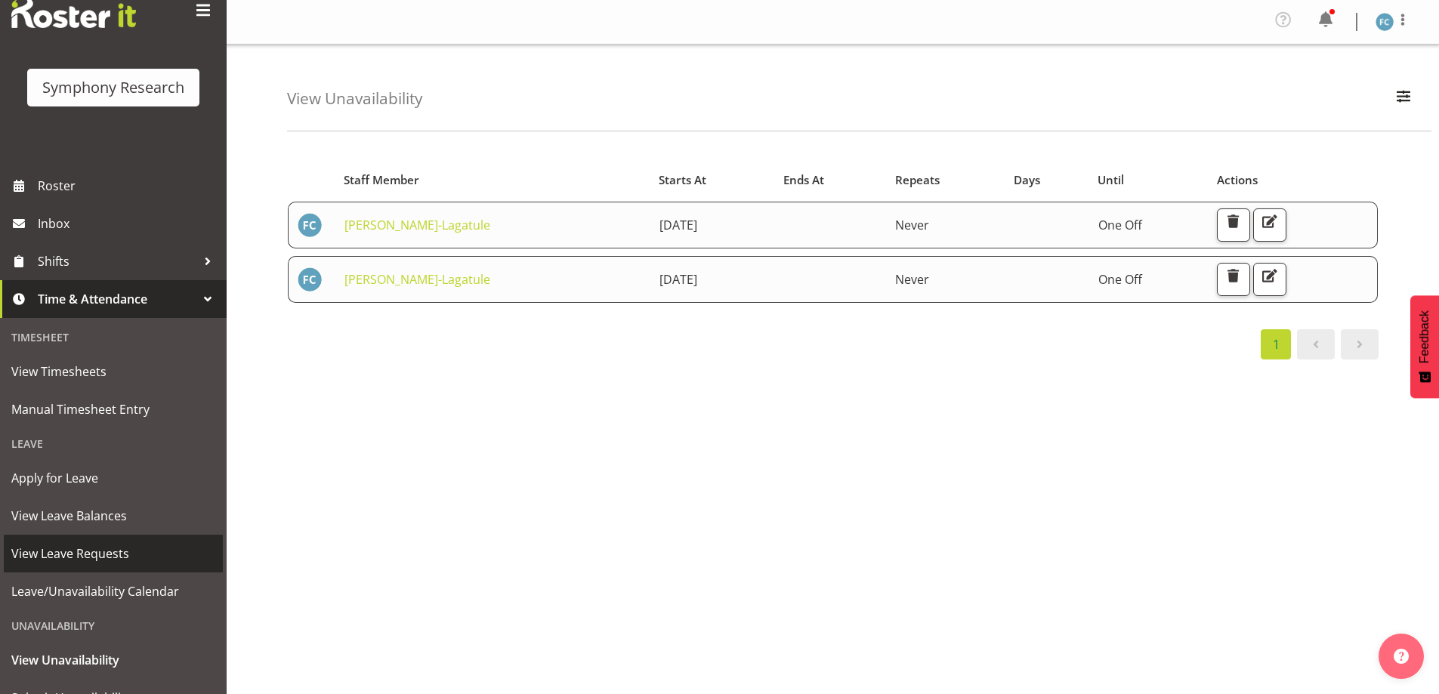
scroll to position [104, 0]
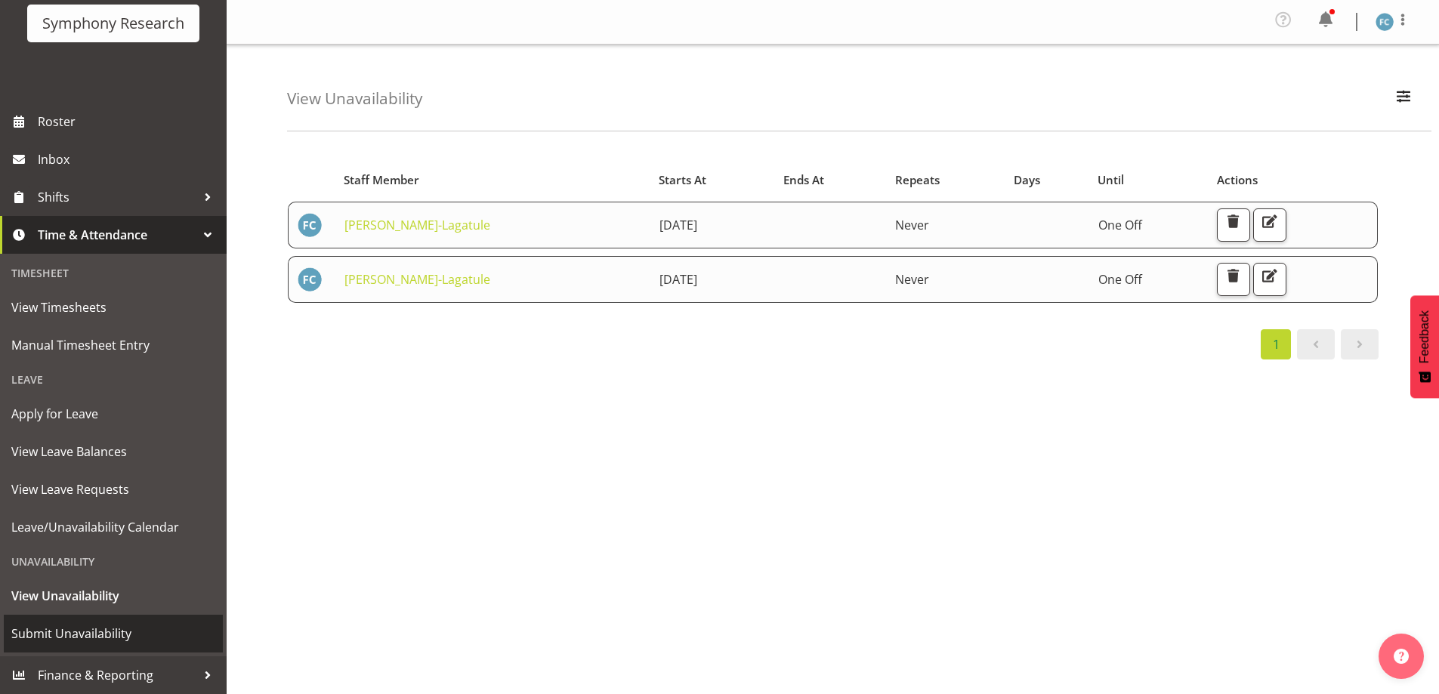
click at [133, 630] on span "Submit Unavailability" at bounding box center [113, 633] width 204 height 23
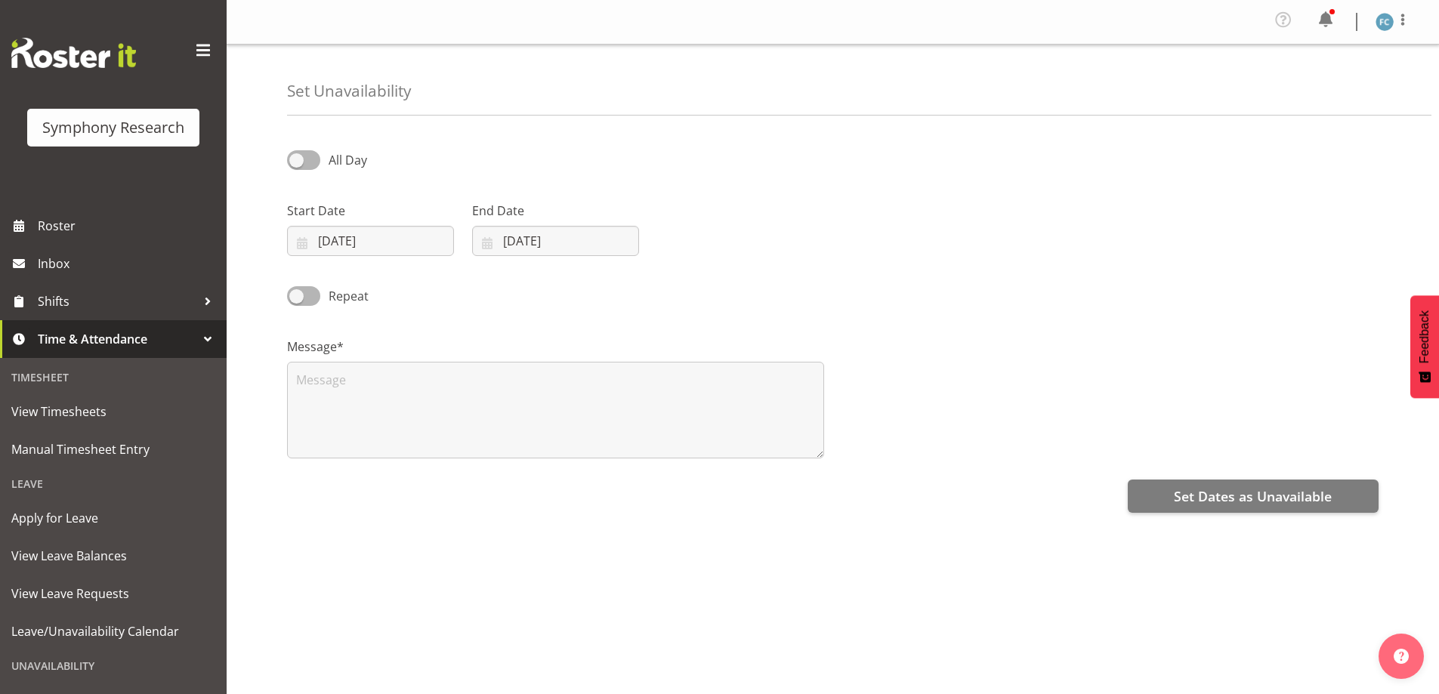
select select "7"
select select "2025"
click at [308, 244] on input "[DATE]" at bounding box center [370, 241] width 167 height 30
click at [406, 282] on select "January February March April May June July August September October November De…" at bounding box center [380, 285] width 87 height 30
select select "8"
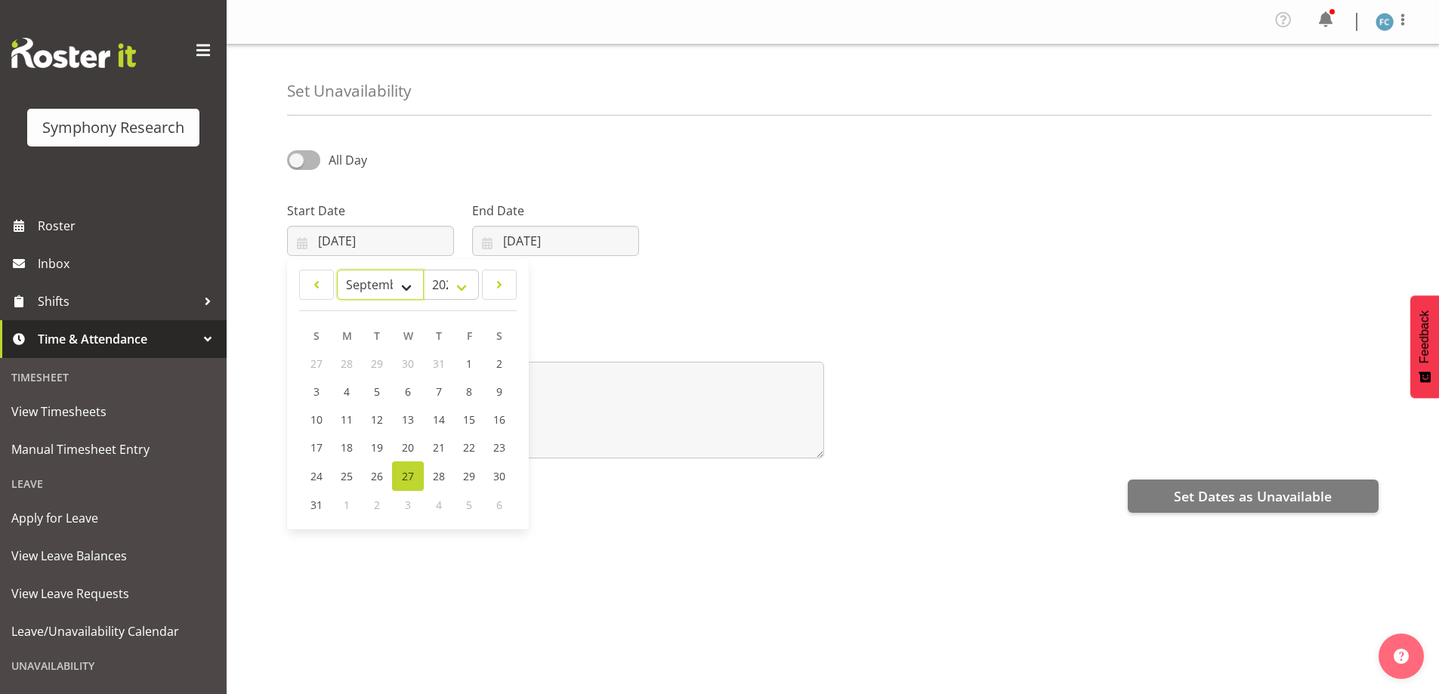
click at [337, 270] on select "January February March April May June July August September October November De…" at bounding box center [380, 285] width 87 height 30
click at [469, 360] on span "5" at bounding box center [468, 364] width 6 height 14
type input "[DATE]"
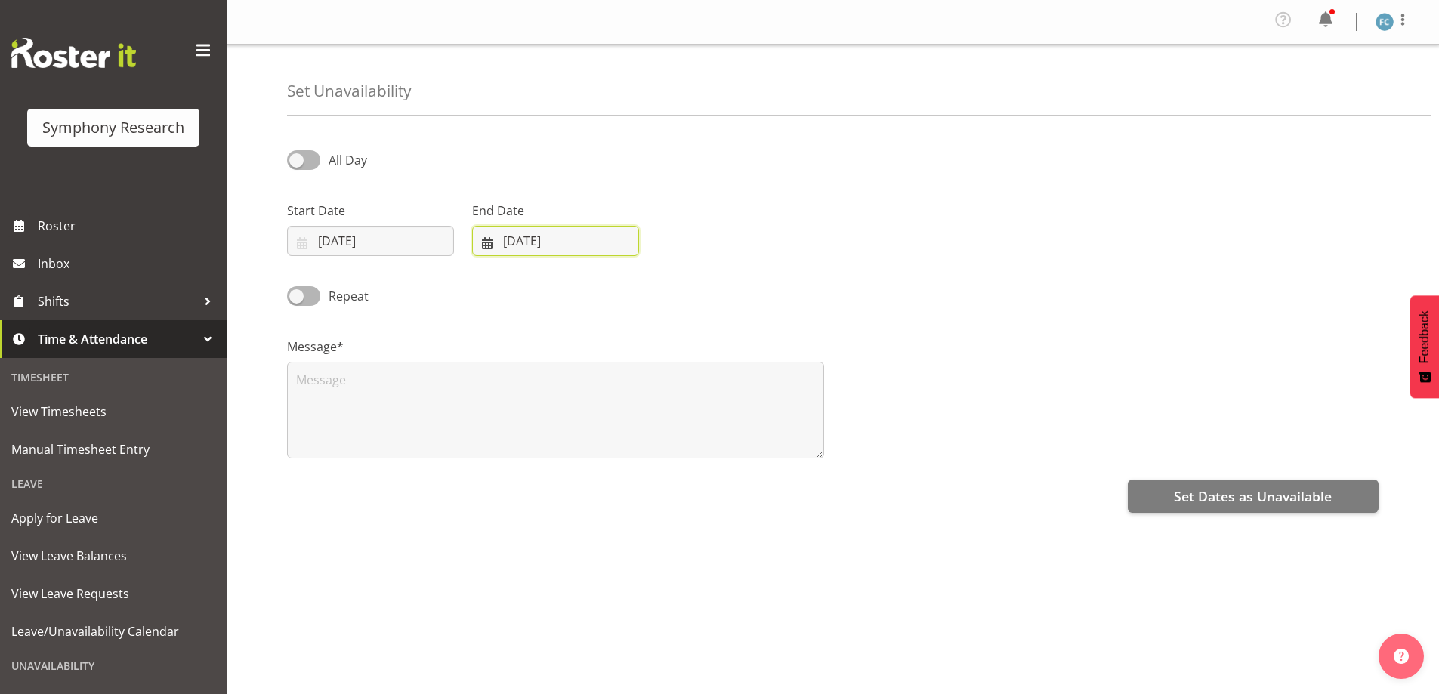
click at [491, 245] on input "[DATE]" at bounding box center [555, 241] width 167 height 30
click at [573, 287] on select "January February March April May June July August September October November De…" at bounding box center [537, 285] width 103 height 30
select select "8"
click at [486, 270] on select "January February March April May June July August September October November De…" at bounding box center [537, 285] width 103 height 30
click at [656, 362] on span "5" at bounding box center [653, 364] width 6 height 14
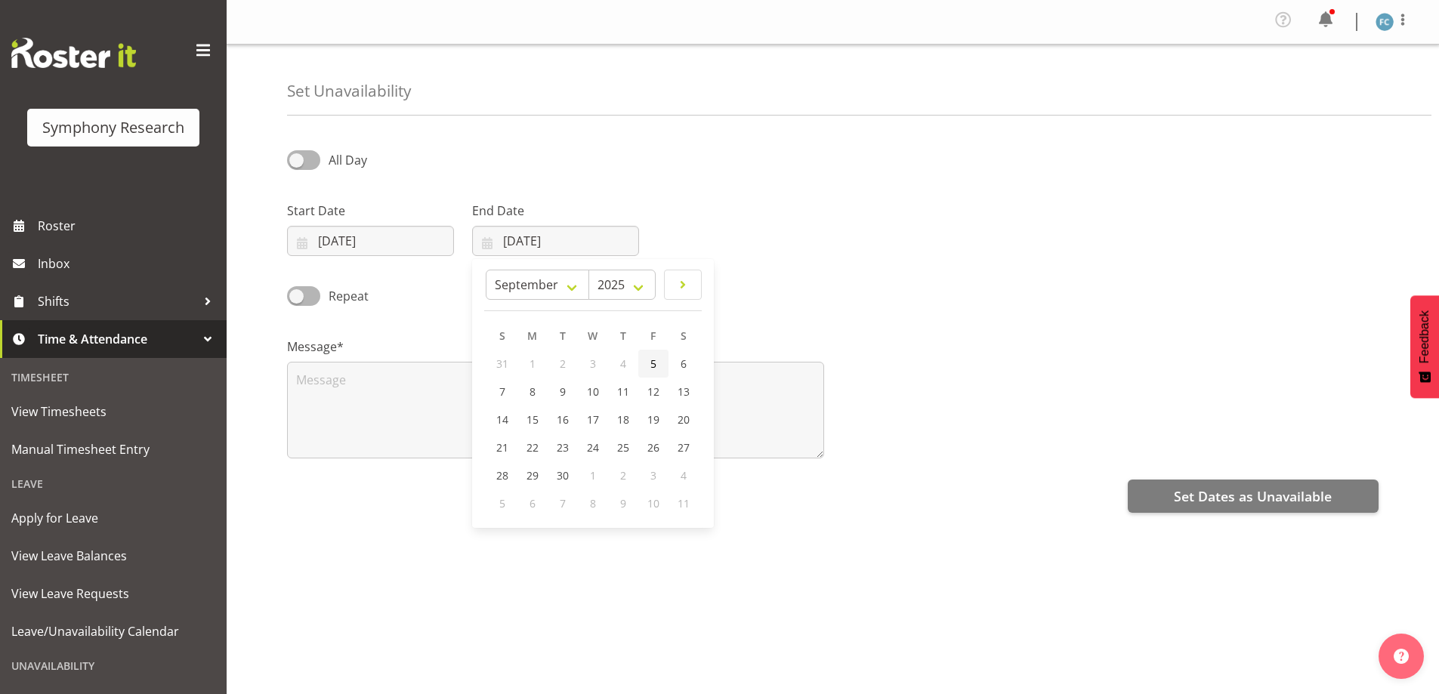
type input "05/09/2025"
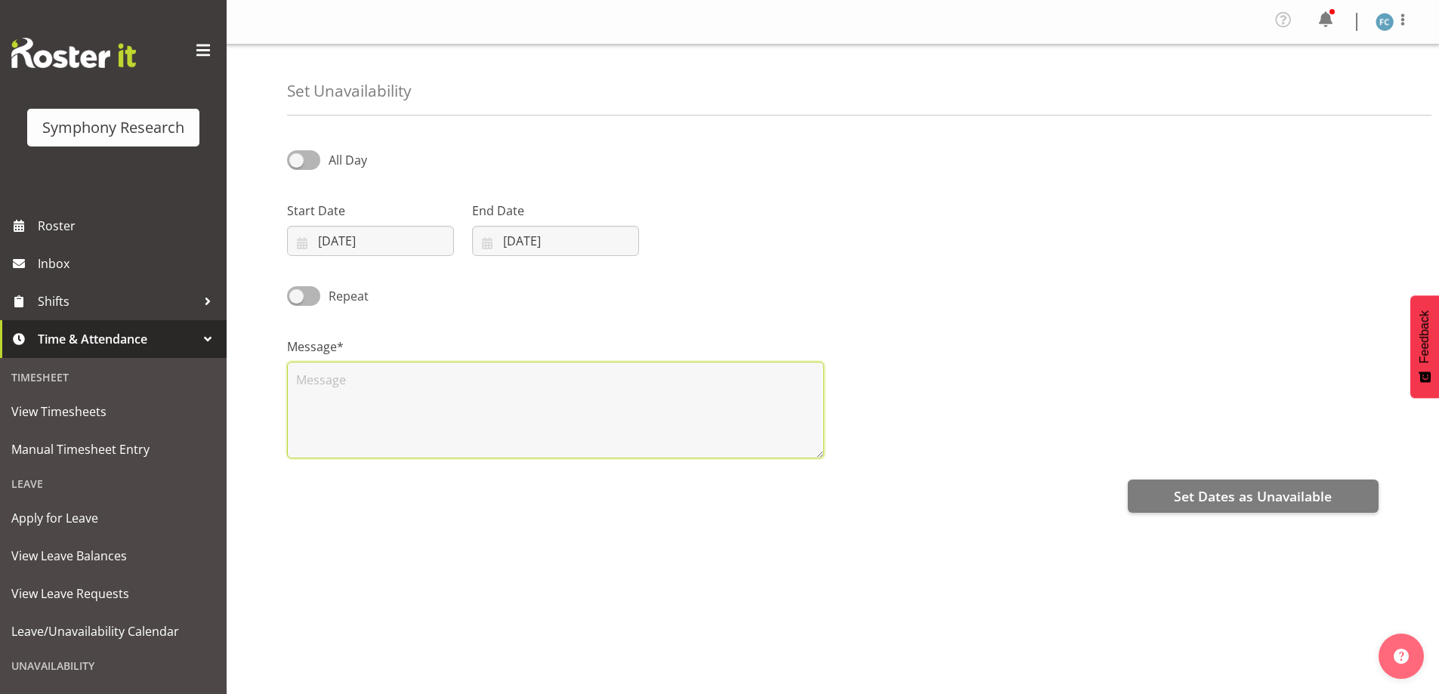
click at [354, 384] on textarea at bounding box center [555, 410] width 537 height 97
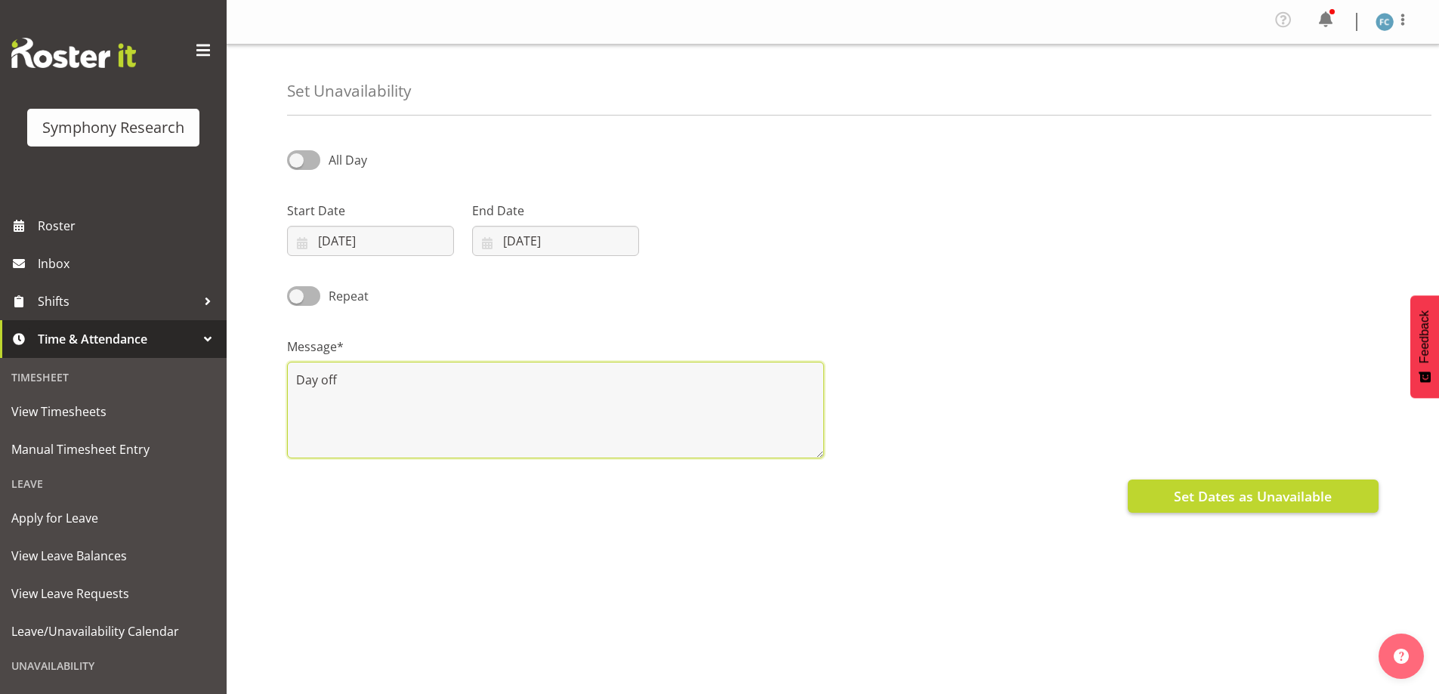
type textarea "Day off"
click at [1264, 496] on span "Set Dates as Unavailable" at bounding box center [1253, 496] width 158 height 20
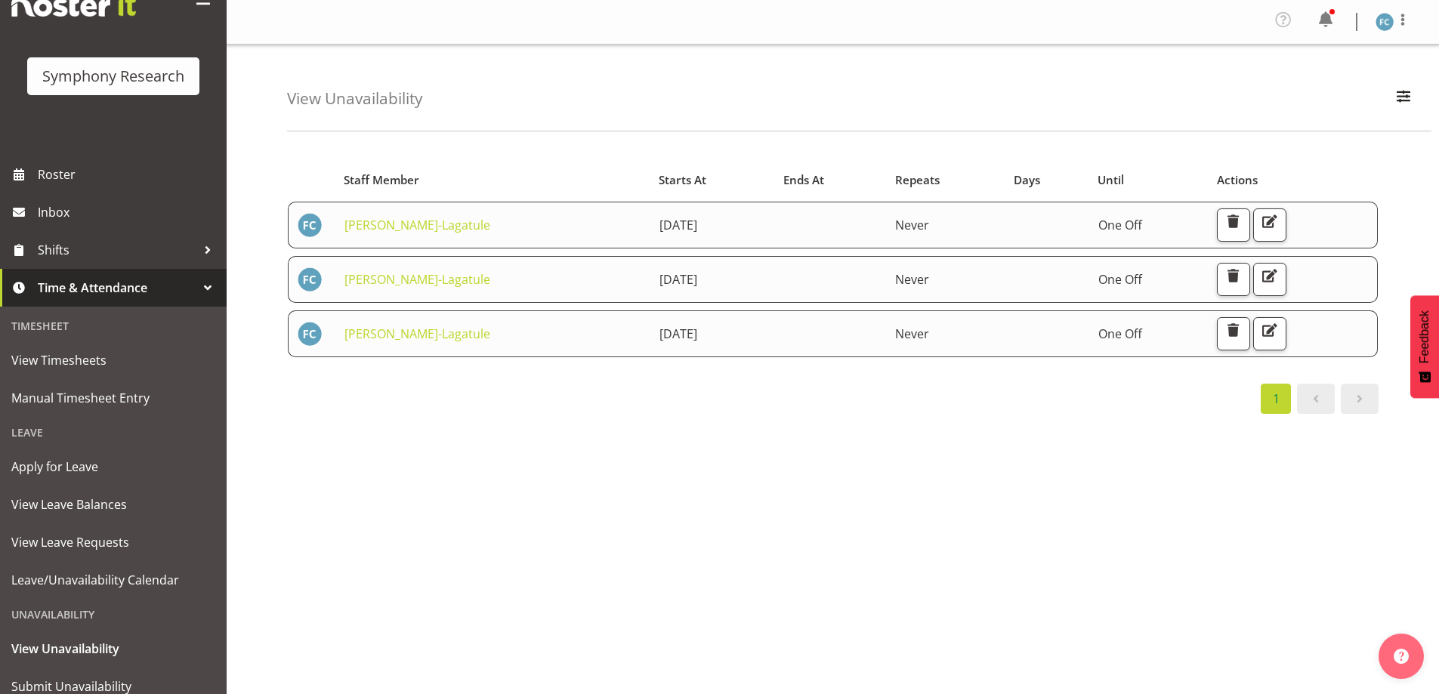
scroll to position [104, 0]
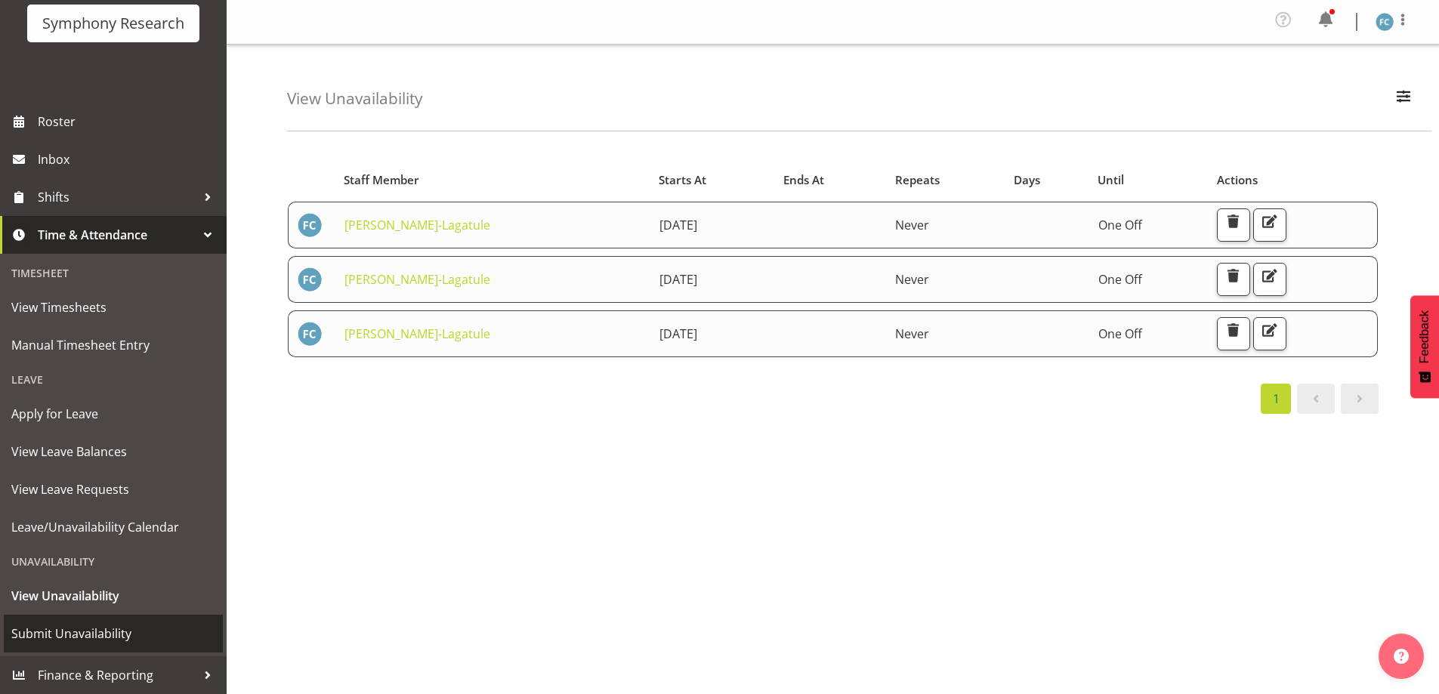
click at [121, 632] on span "Submit Unavailability" at bounding box center [113, 633] width 204 height 23
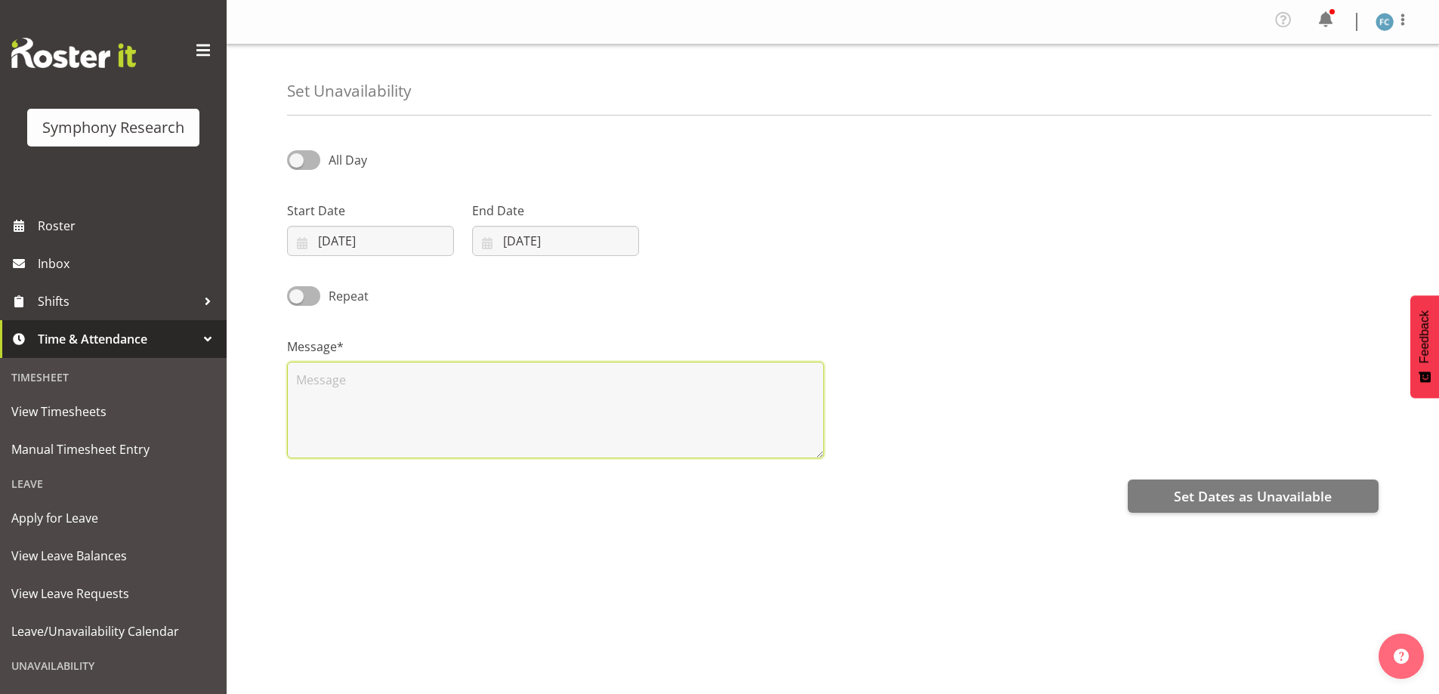
click at [300, 386] on textarea at bounding box center [555, 410] width 537 height 97
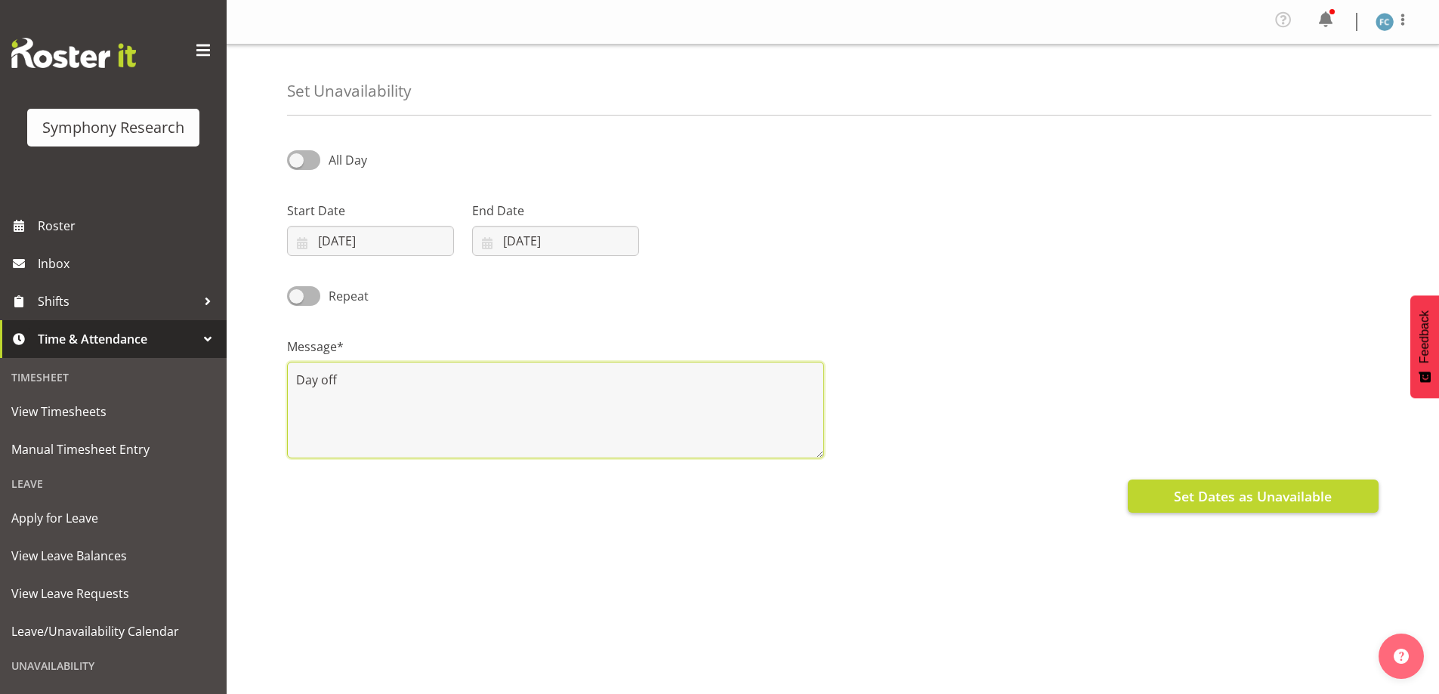
type textarea "Day off"
click at [1257, 494] on span "Set Dates as Unavailable" at bounding box center [1253, 496] width 158 height 20
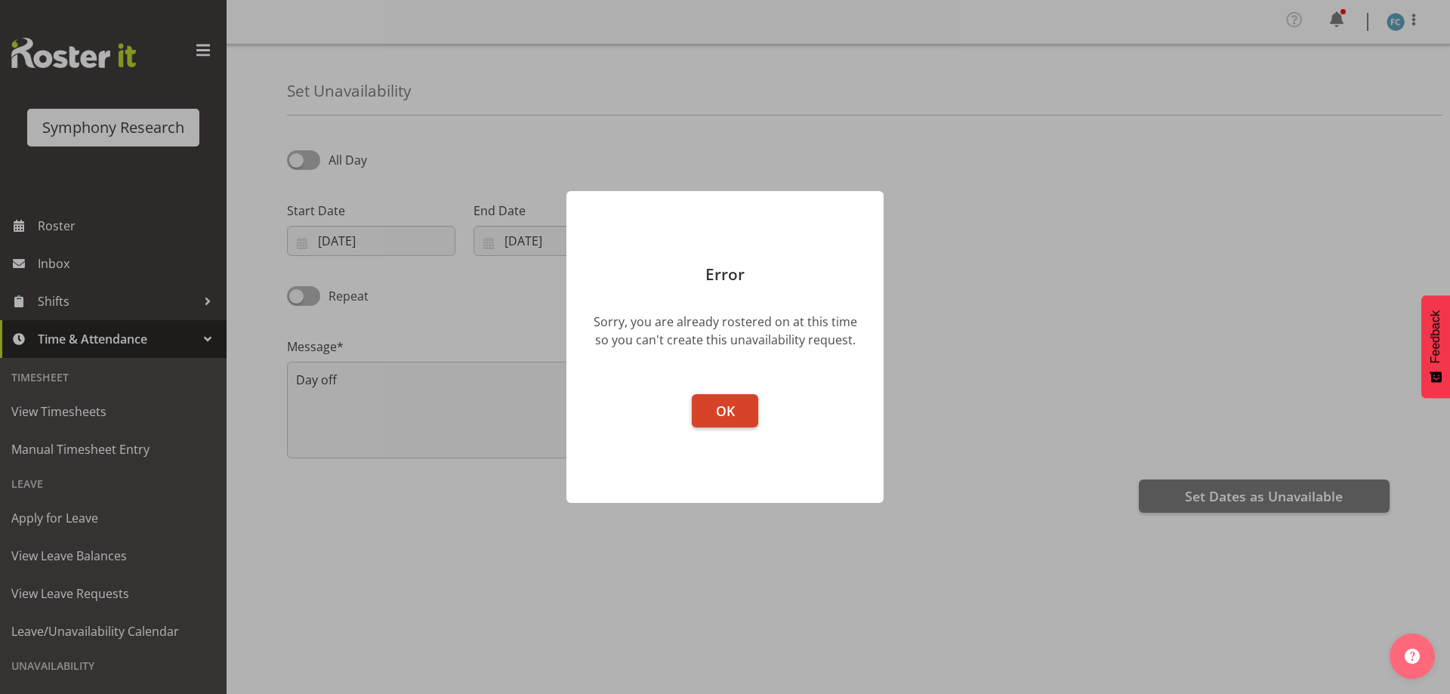
click at [728, 406] on span "OK" at bounding box center [725, 411] width 19 height 18
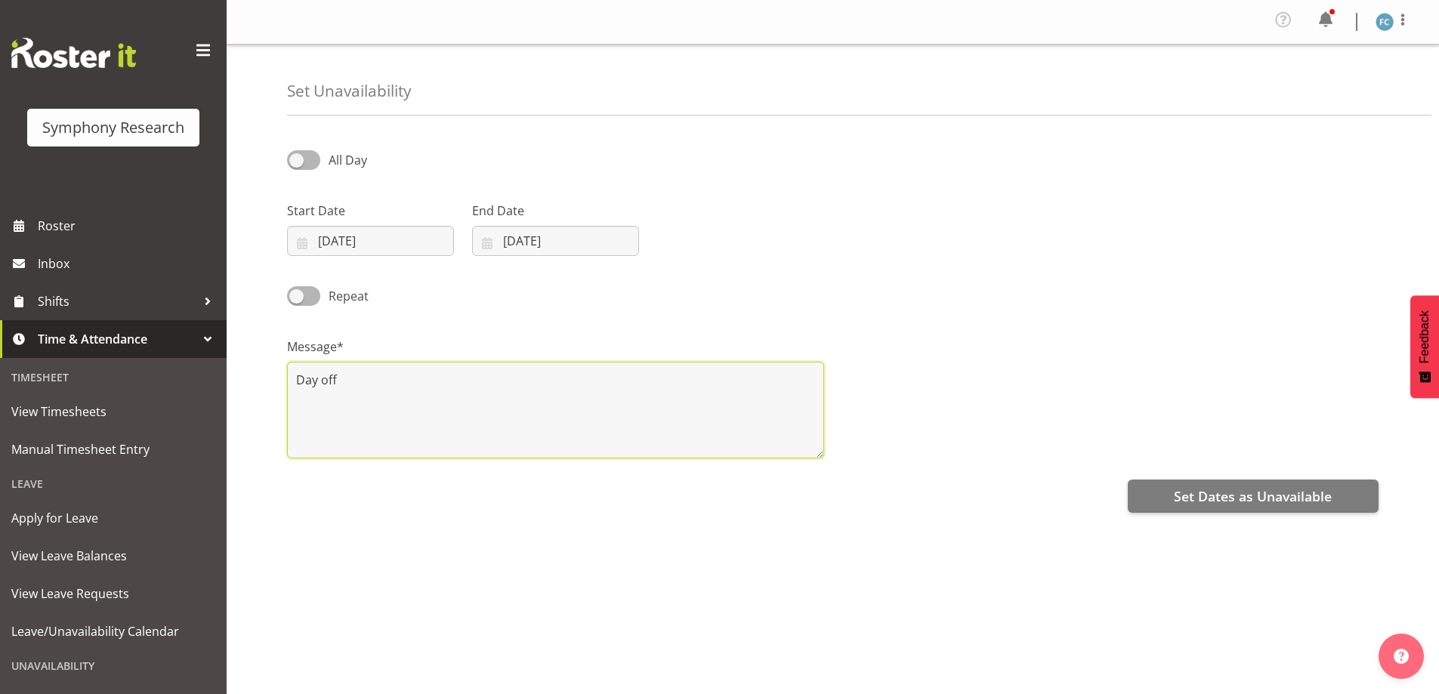
drag, startPoint x: 335, startPoint y: 378, endPoint x: 277, endPoint y: 378, distance: 58.2
click at [277, 378] on div "Set Unavailability All Day Start Date 27/08/2025 January February March April M…" at bounding box center [833, 388] width 1212 height 687
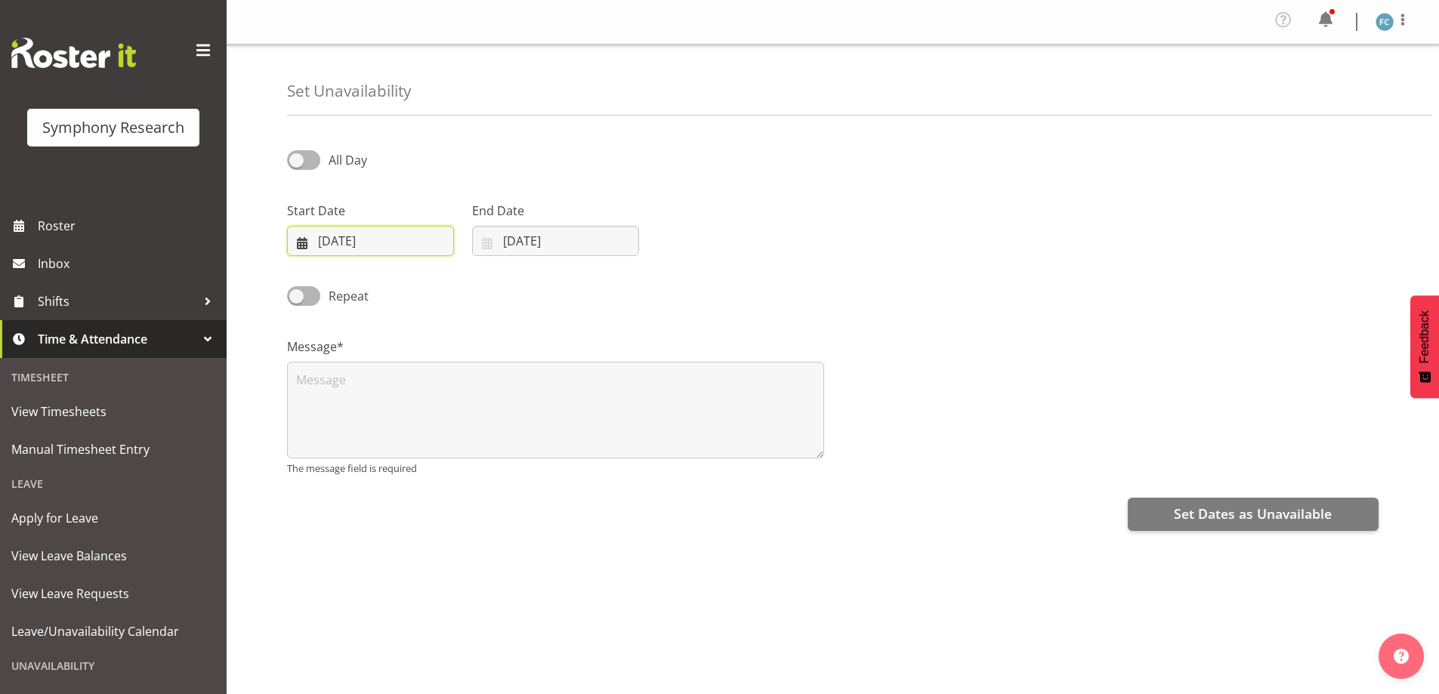
click at [297, 247] on input "27/08/2025" at bounding box center [370, 241] width 167 height 30
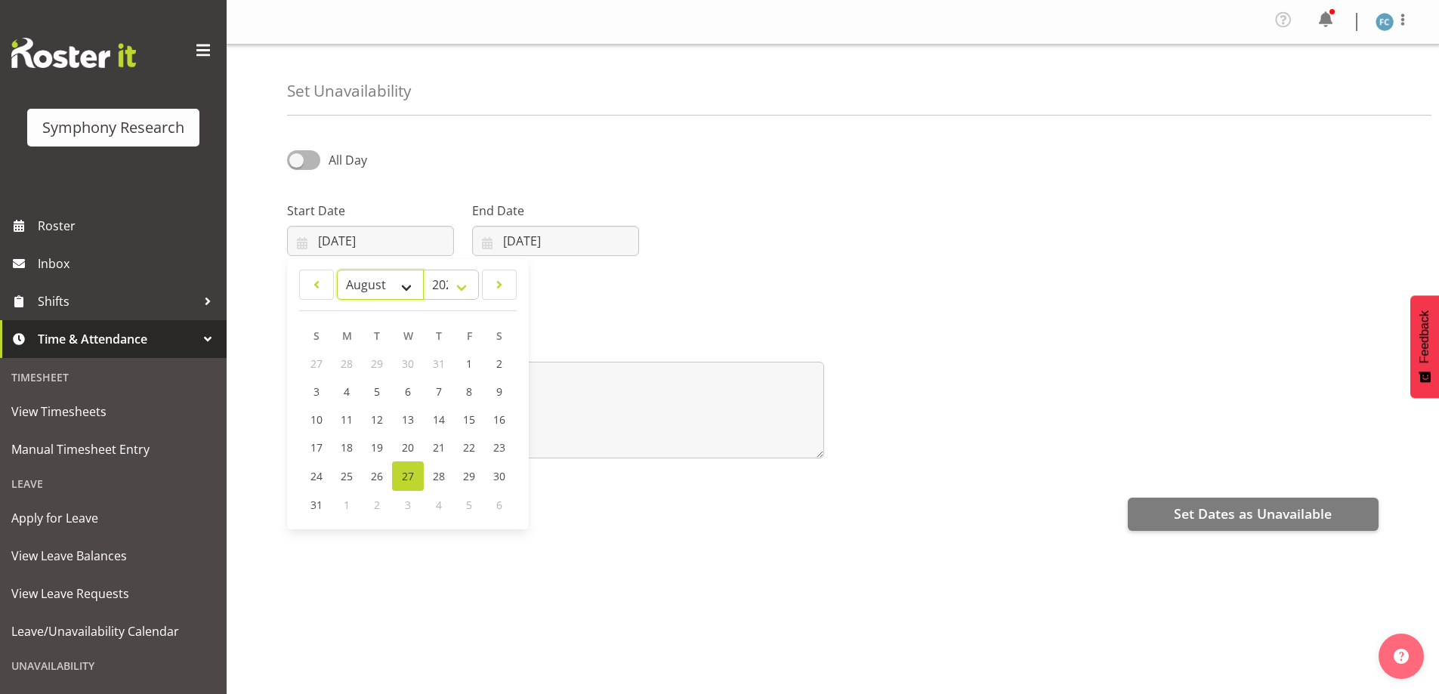
click at [409, 291] on select "January February March April May June July August September October November De…" at bounding box center [380, 285] width 87 height 30
select select "8"
click at [337, 270] on select "January February March April May June July August September October November De…" at bounding box center [380, 285] width 87 height 30
click at [489, 242] on input "27/08/2025" at bounding box center [555, 241] width 167 height 30
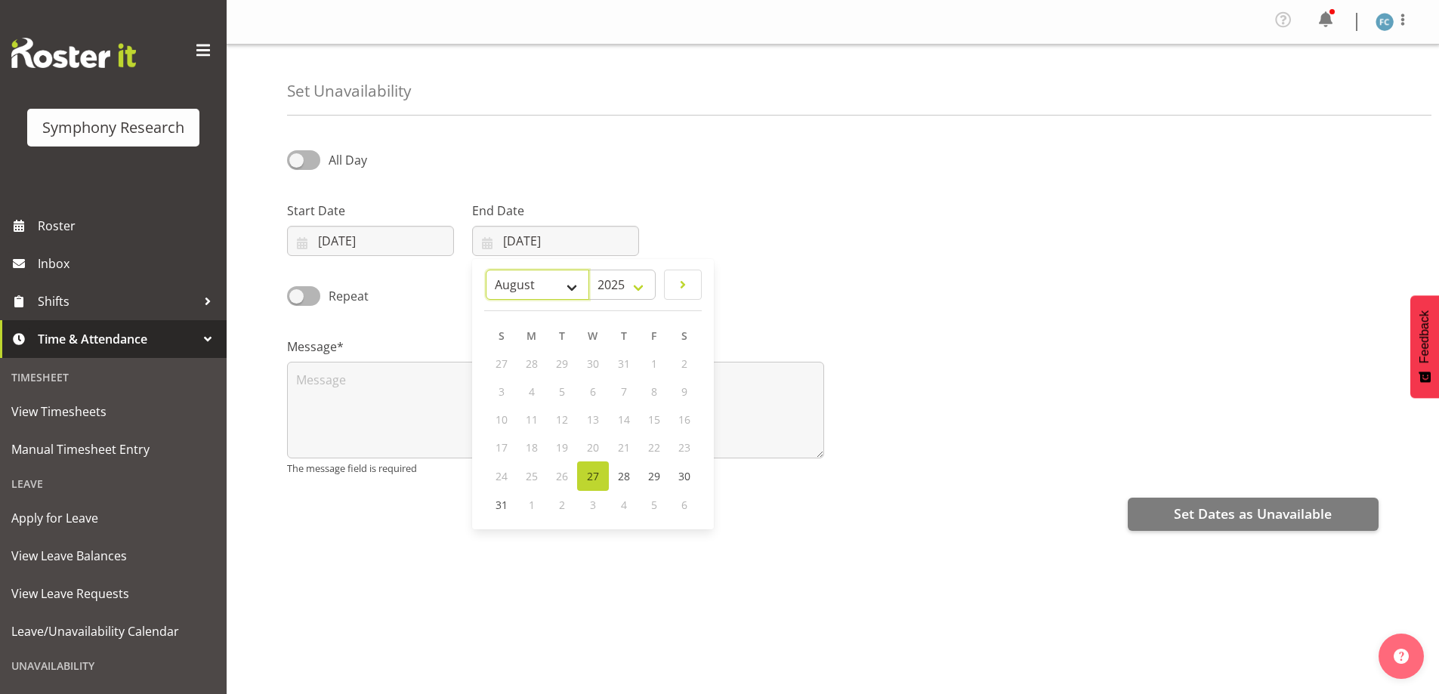
click at [570, 292] on select "January February March April May June July August September October November De…" at bounding box center [537, 285] width 103 height 30
select select "8"
click at [521, 270] on select "January February March April May June July August September October November De…" at bounding box center [537, 285] width 103 height 30
click at [656, 361] on span "5" at bounding box center [653, 364] width 6 height 14
type input "05/09/2025"
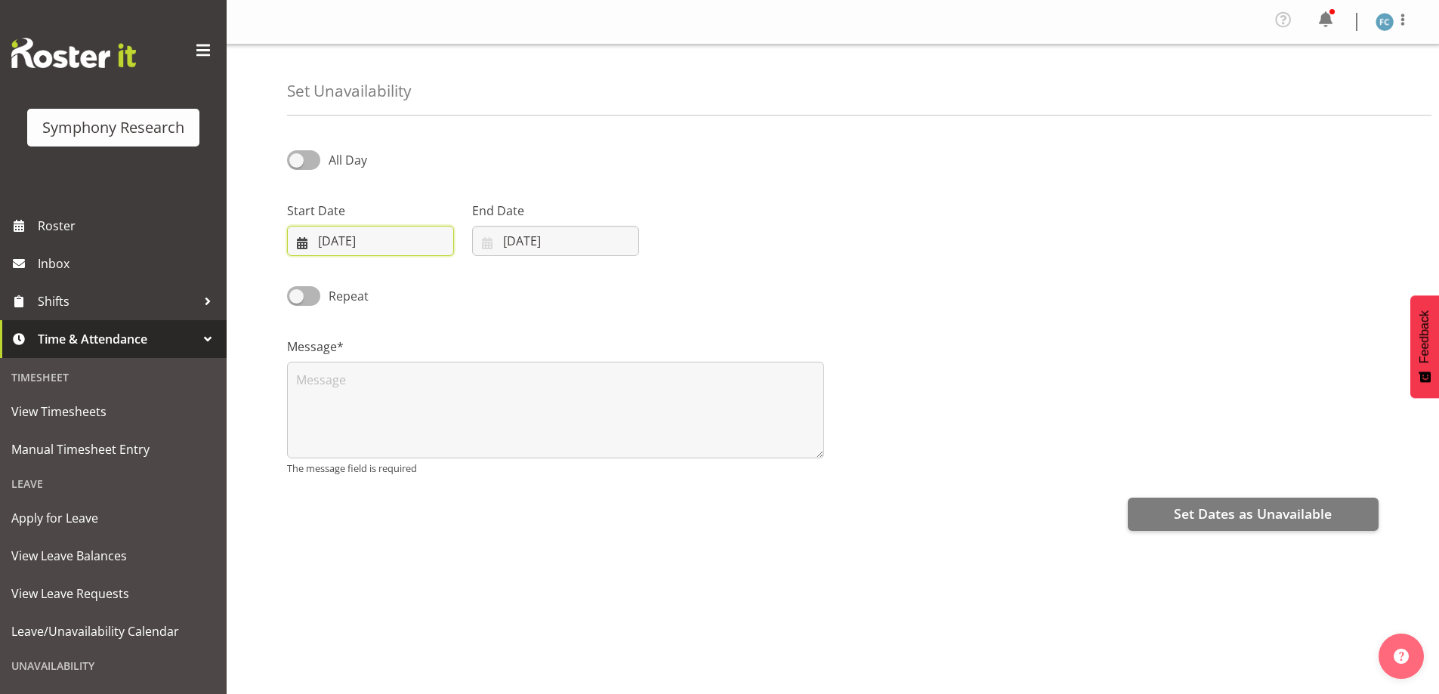
click at [307, 242] on input "27/08/2025" at bounding box center [370, 241] width 167 height 30
click at [466, 365] on span "5" at bounding box center [468, 364] width 6 height 14
type input "05/09/2025"
click at [363, 390] on textarea at bounding box center [555, 410] width 537 height 97
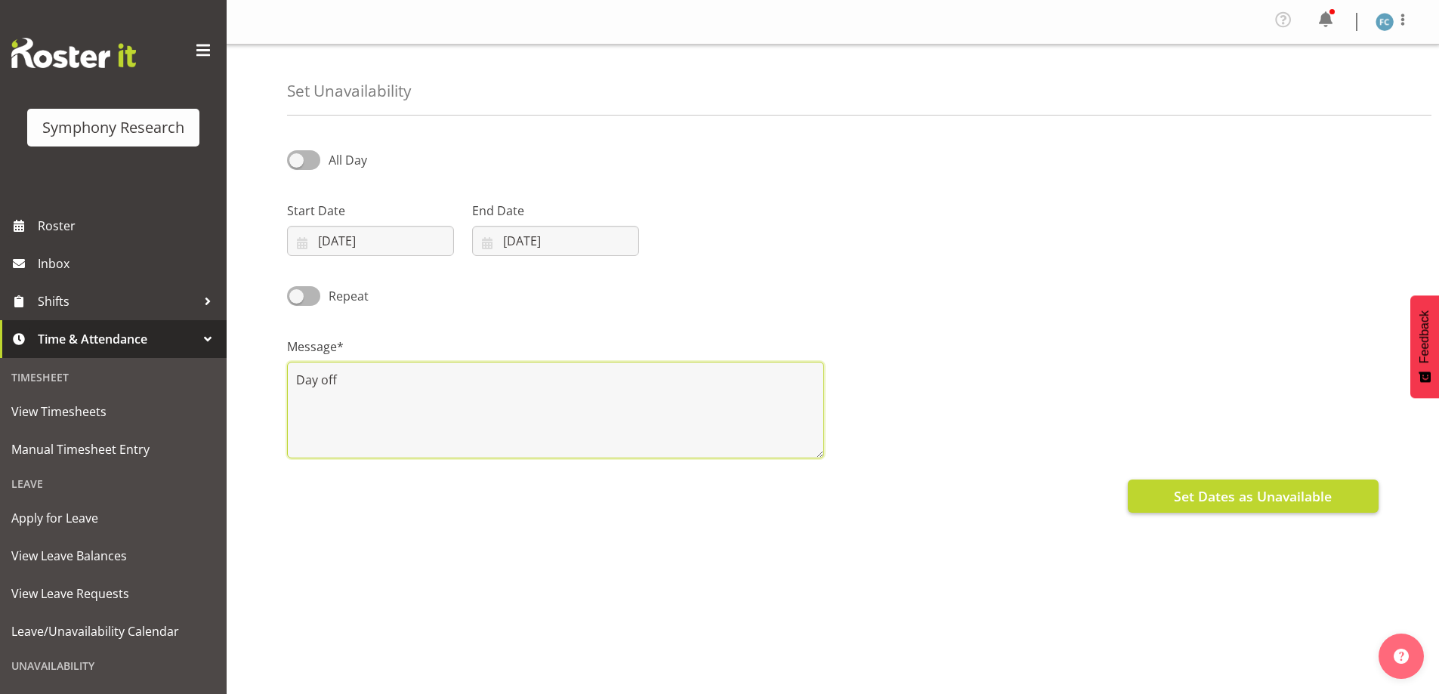
type textarea "Day off"
click at [1216, 499] on span "Set Dates as Unavailable" at bounding box center [1253, 496] width 158 height 20
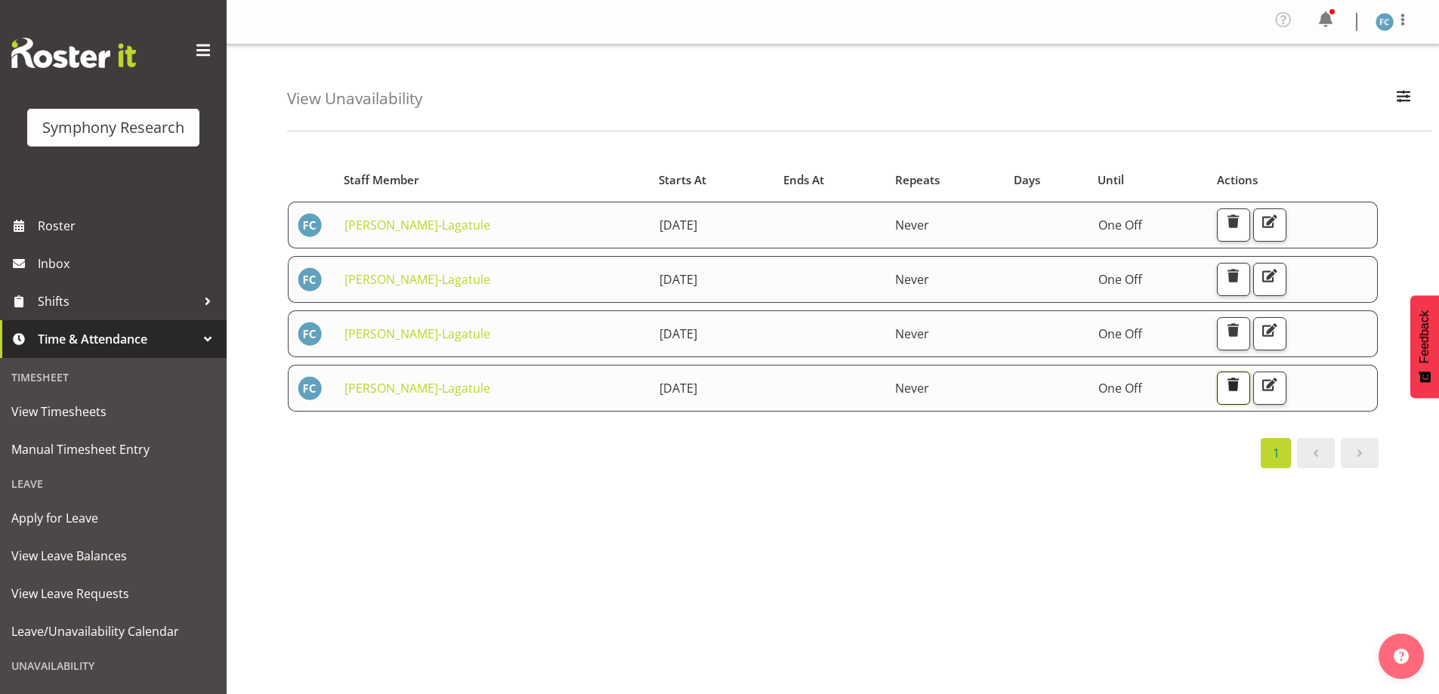
click at [1241, 389] on span "button" at bounding box center [1234, 385] width 20 height 20
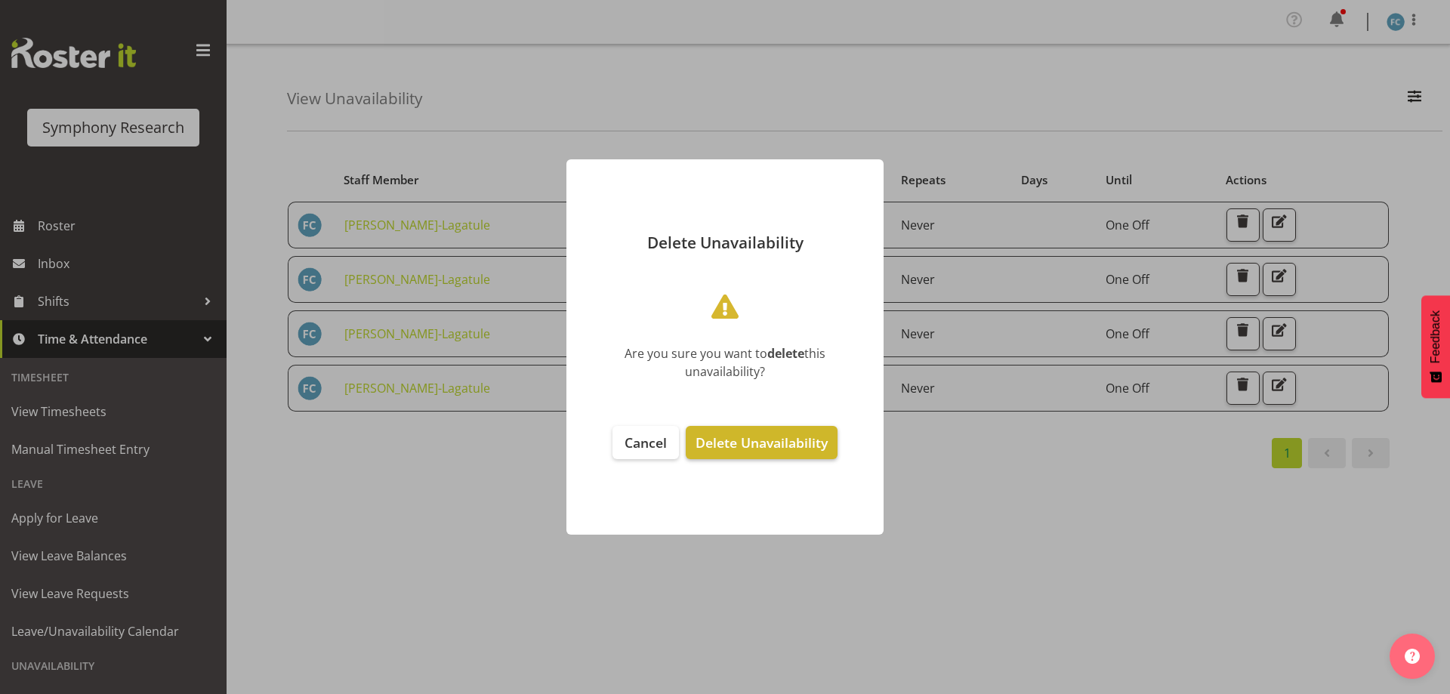
click at [743, 441] on span "Delete Unavailability" at bounding box center [762, 443] width 132 height 18
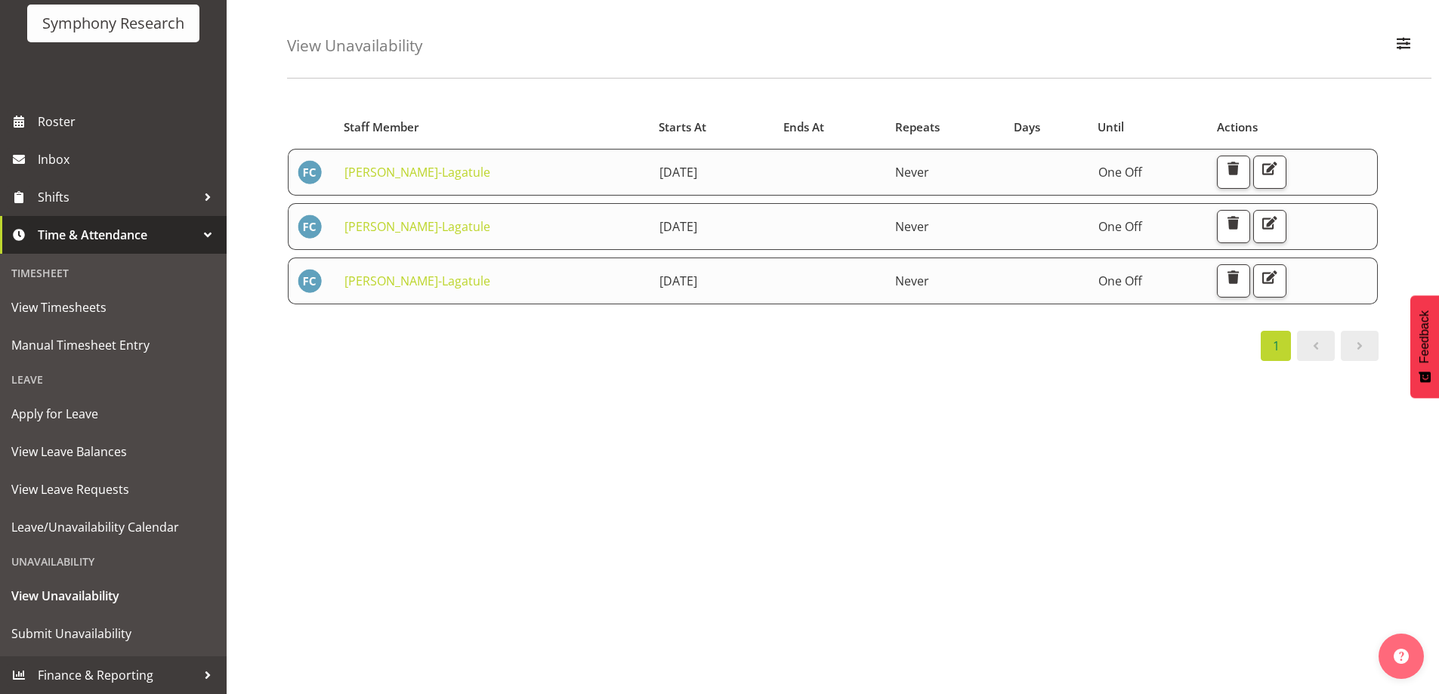
scroll to position [64, 0]
click at [110, 628] on span "Submit Unavailability" at bounding box center [113, 633] width 204 height 23
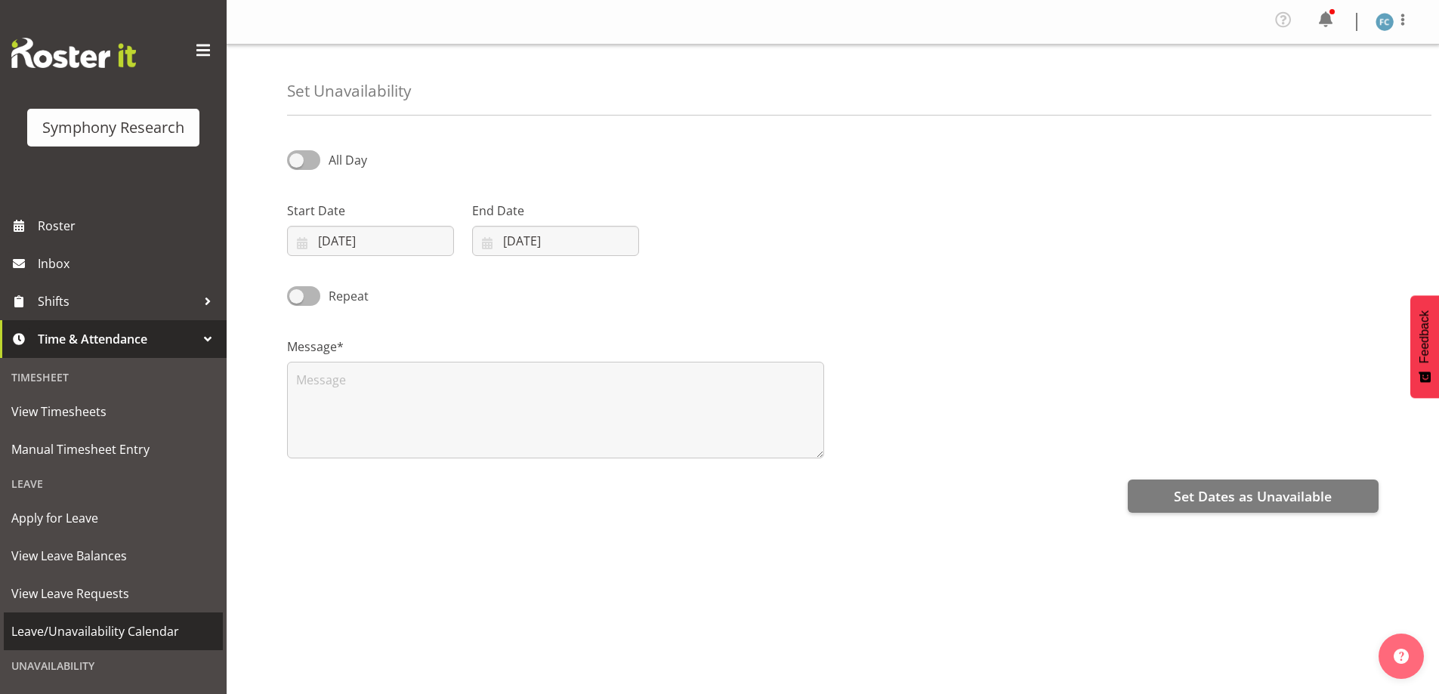
select select "7"
select select "2025"
click at [300, 249] on input "27/08/2025" at bounding box center [370, 241] width 167 height 30
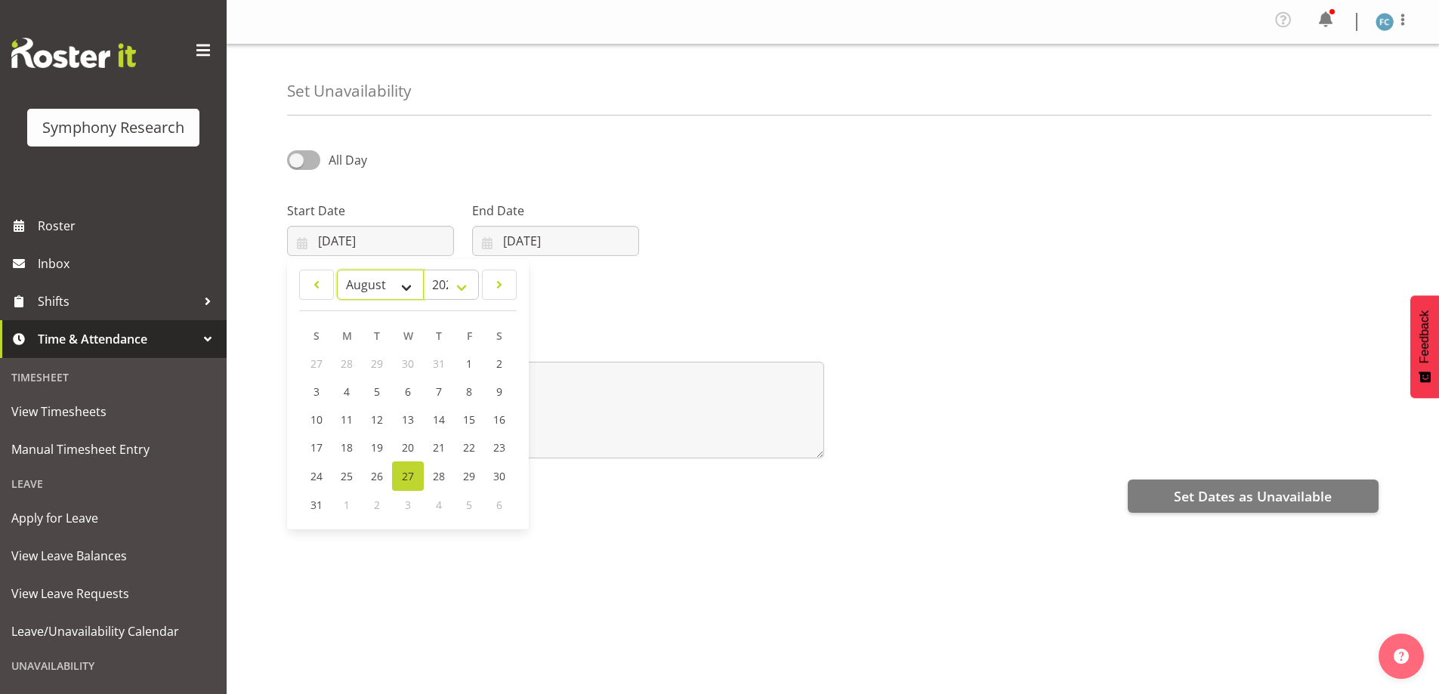
click at [403, 288] on select "January February March April May June July August September October November De…" at bounding box center [380, 285] width 87 height 30
select select "8"
click at [337, 270] on select "January February March April May June July August September October November De…" at bounding box center [380, 285] width 87 height 30
click at [485, 245] on input "27/08/2025" at bounding box center [555, 241] width 167 height 30
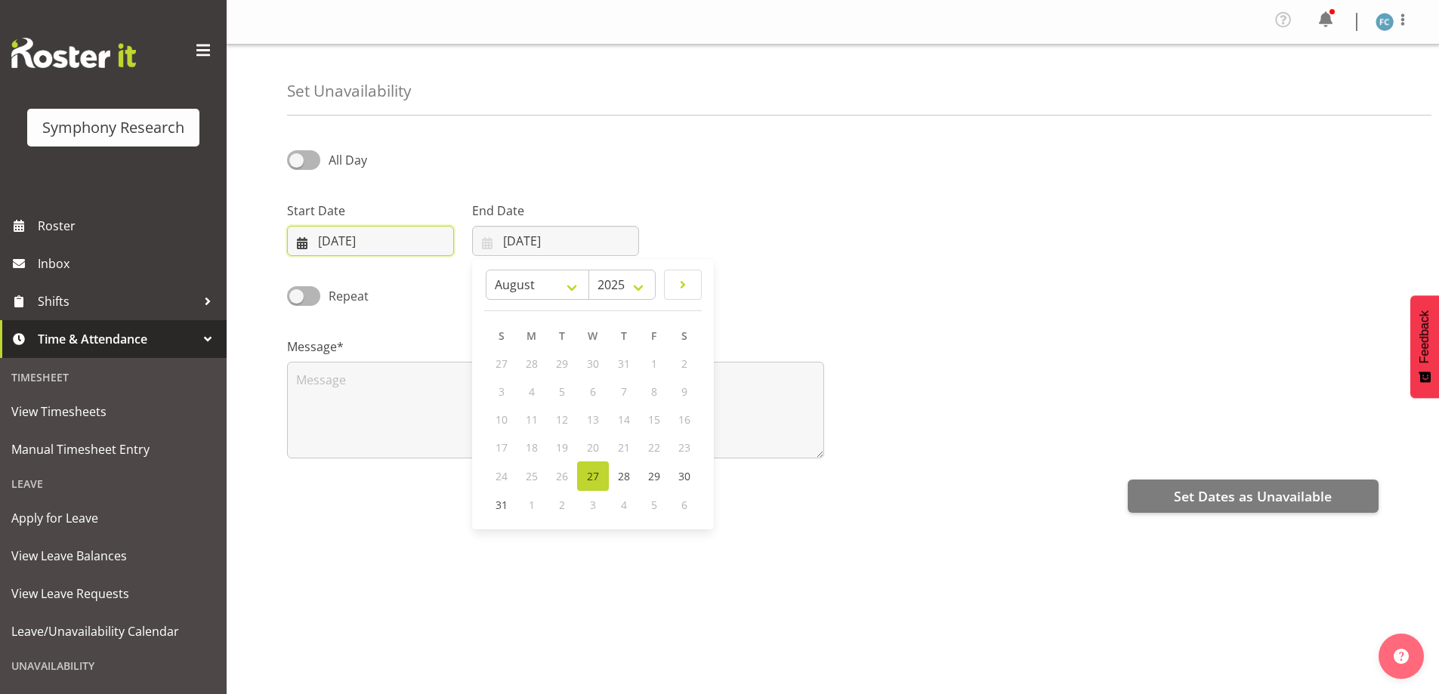
click at [302, 238] on input "27/08/2025" at bounding box center [370, 241] width 167 height 30
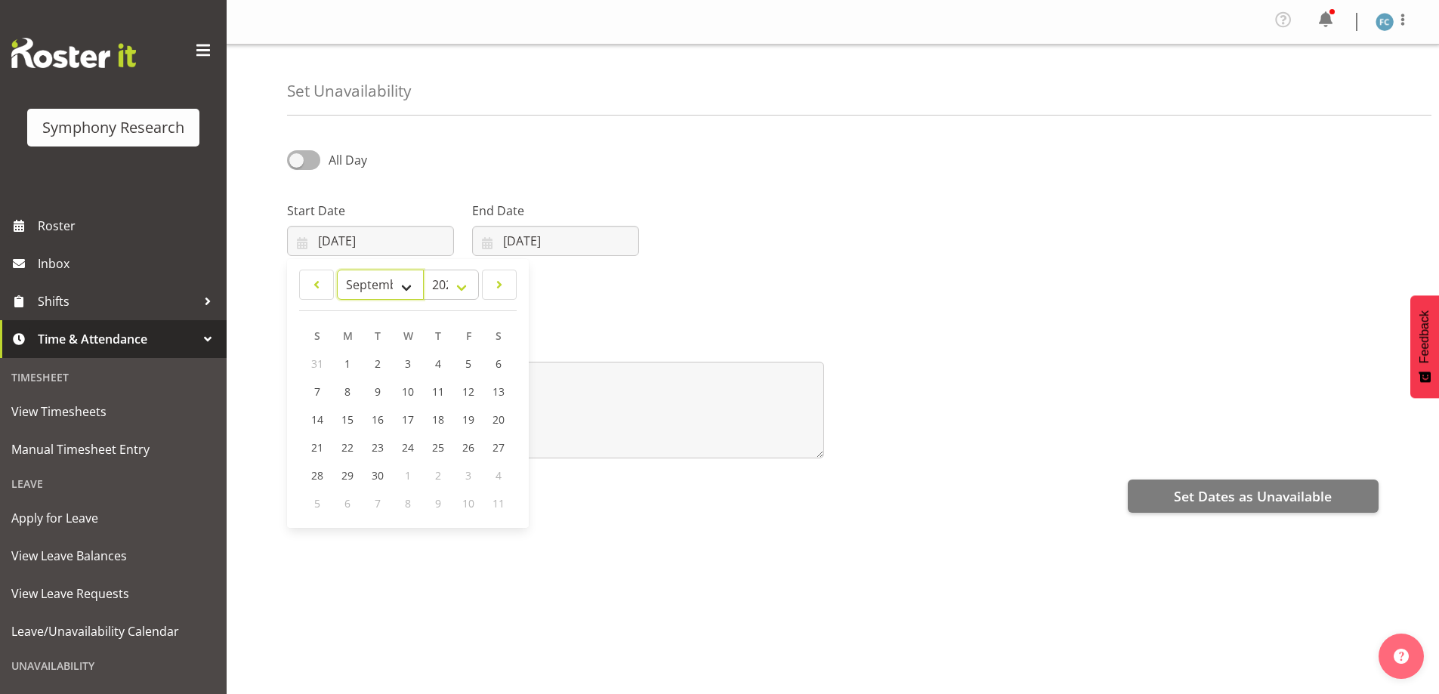
click at [401, 286] on select "January February March April May June July August September October November De…" at bounding box center [380, 285] width 87 height 30
click at [337, 270] on select "January February March April May June July August September October November De…" at bounding box center [380, 285] width 87 height 30
click at [320, 391] on span "7" at bounding box center [317, 391] width 6 height 14
type input "07/09/2025"
click at [489, 242] on input "27/08/2025" at bounding box center [555, 241] width 167 height 30
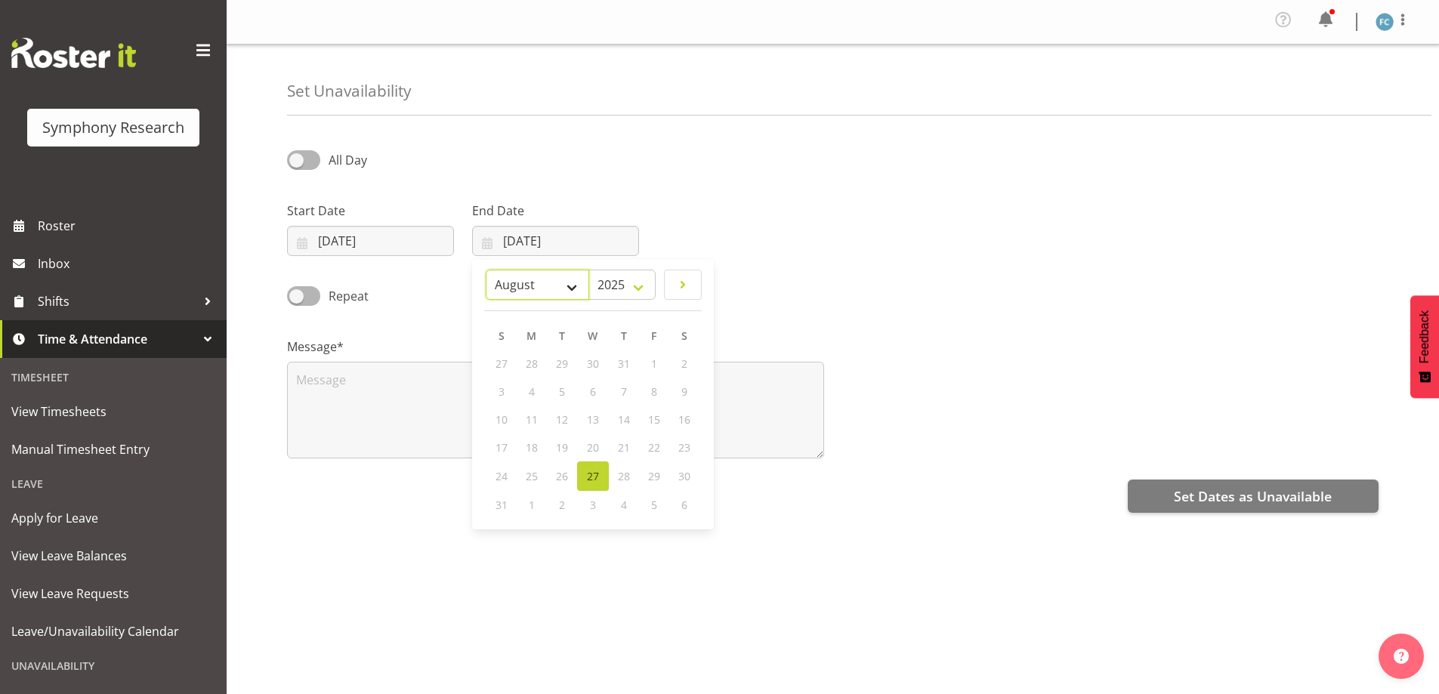
click at [576, 287] on select "January February March April May June July August September October November De…" at bounding box center [537, 285] width 103 height 30
select select "8"
click at [486, 270] on select "January February March April May June July August September October November De…" at bounding box center [537, 285] width 103 height 30
click at [533, 385] on span "8" at bounding box center [533, 391] width 6 height 14
type input "08/09/2025"
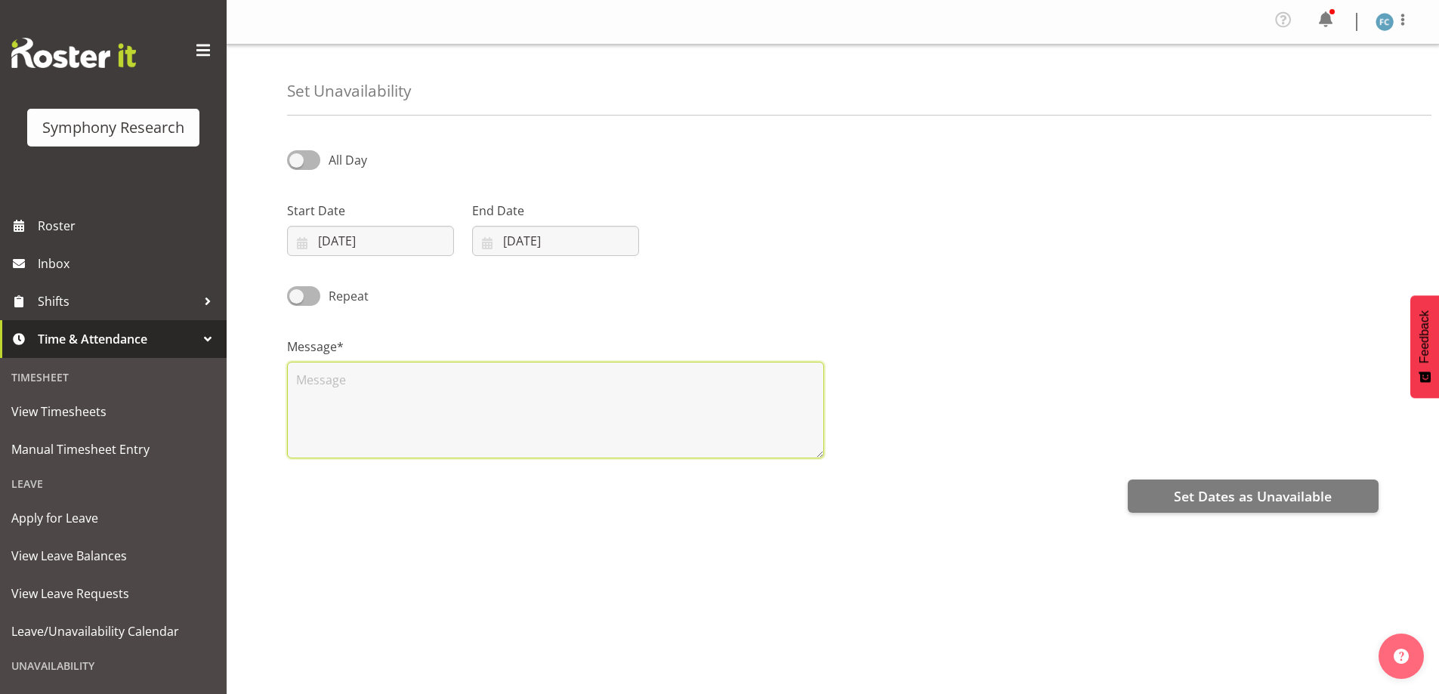
click at [323, 385] on textarea at bounding box center [555, 410] width 537 height 97
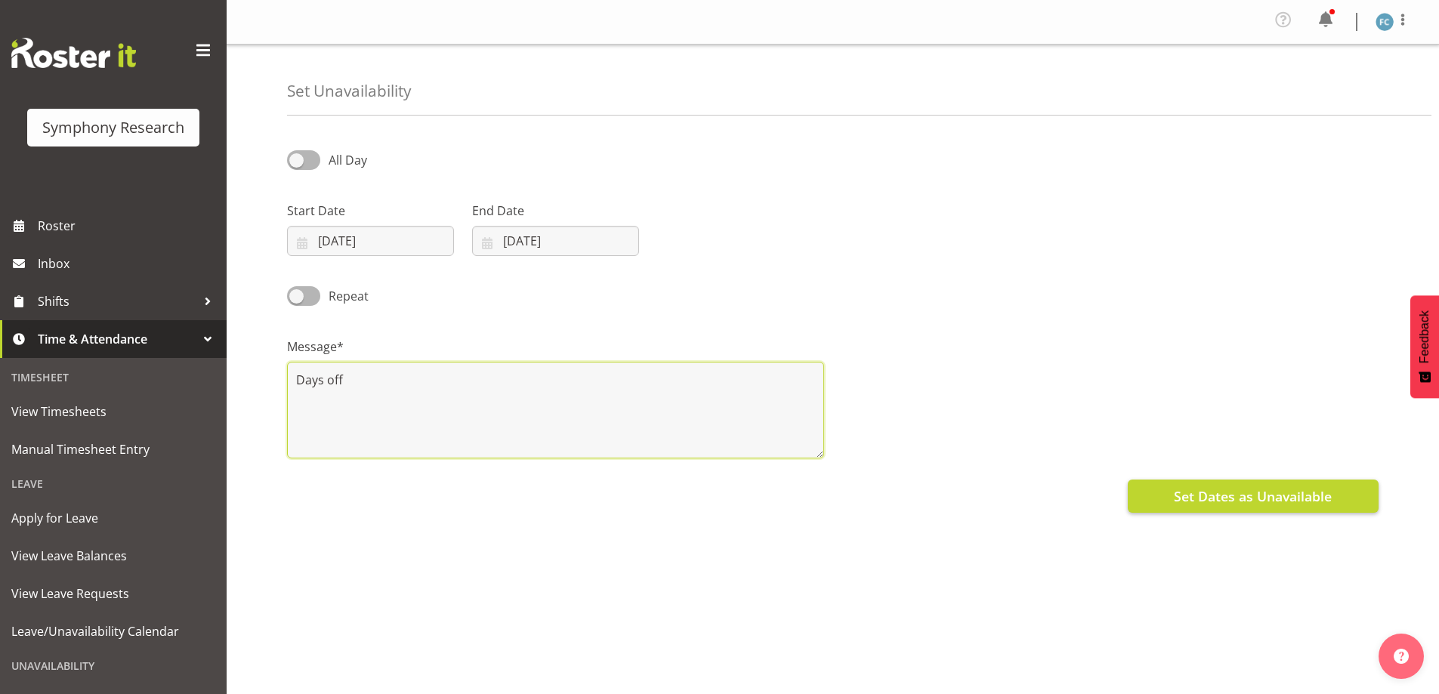
type textarea "Days off"
click at [1196, 485] on button "Set Dates as Unavailable" at bounding box center [1253, 496] width 251 height 33
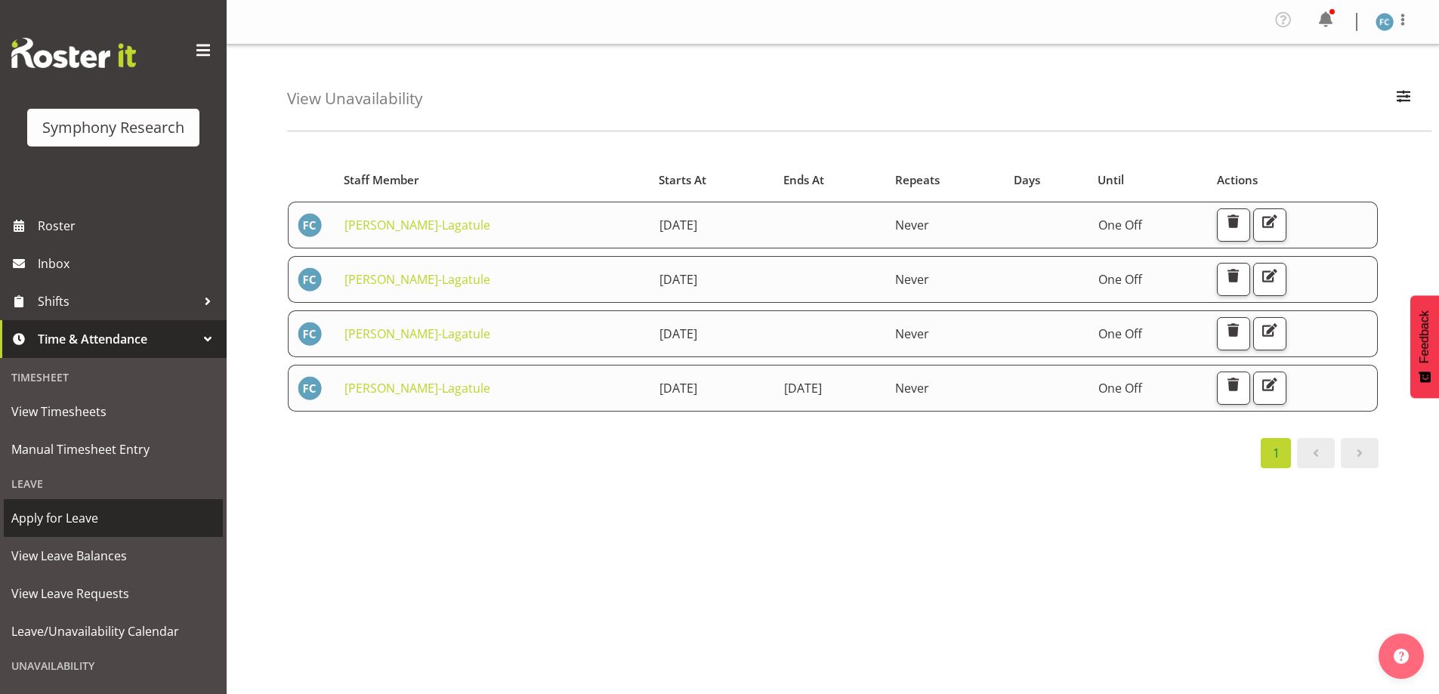
scroll to position [104, 0]
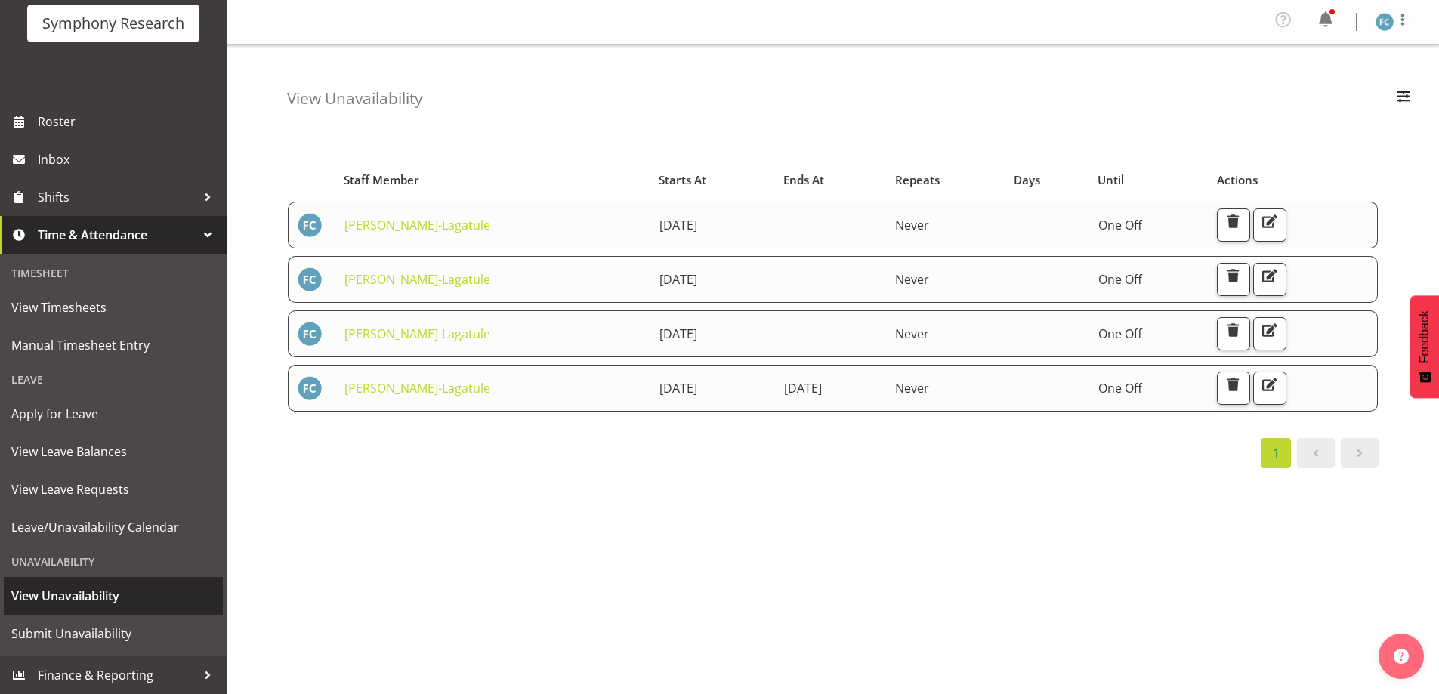
click at [111, 597] on span "View Unavailability" at bounding box center [113, 596] width 204 height 23
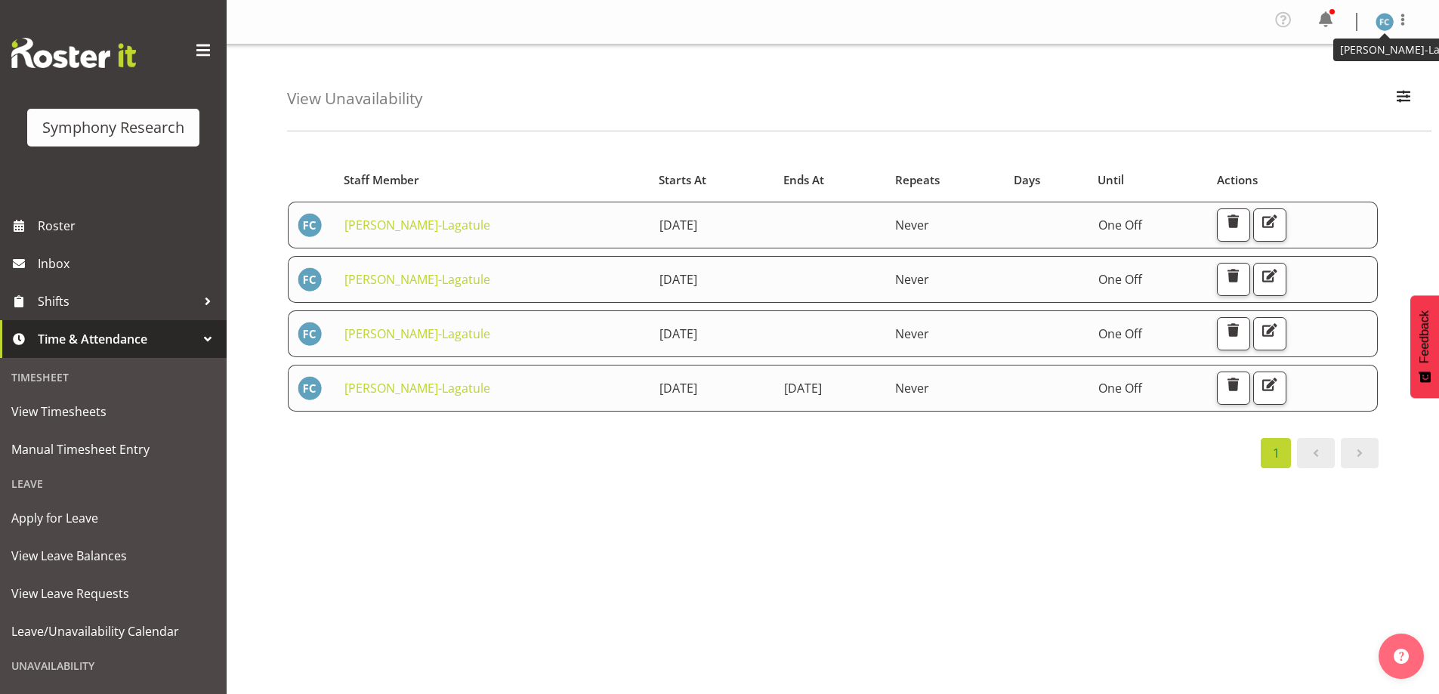
click at [1383, 27] on img at bounding box center [1385, 22] width 18 height 18
click at [1347, 85] on link "Log Out" at bounding box center [1339, 82] width 145 height 27
